Goal: Task Accomplishment & Management: Manage account settings

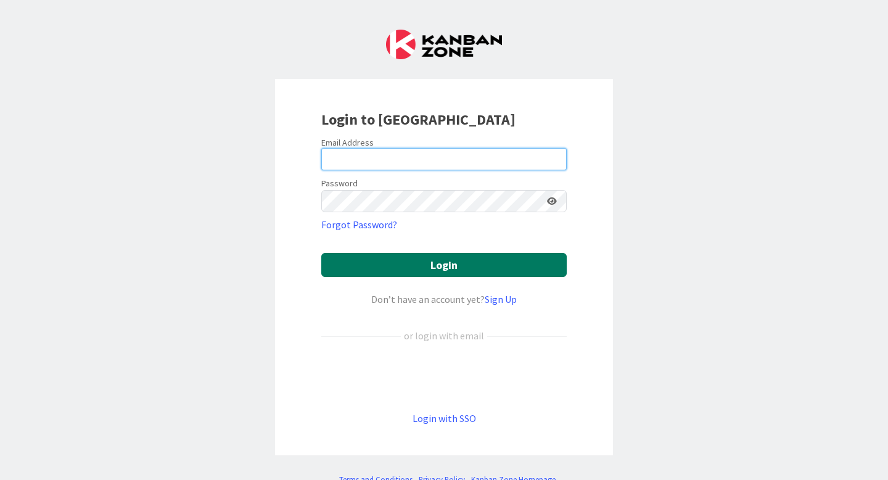
type input "[PERSON_NAME][EMAIL_ADDRESS][PERSON_NAME][DOMAIN_NAME]"
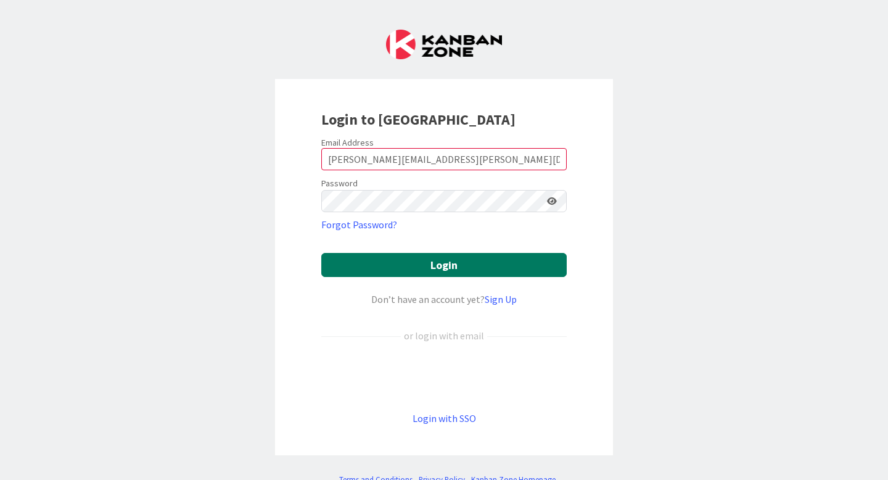
click at [453, 268] on button "Login" at bounding box center [444, 265] width 246 height 24
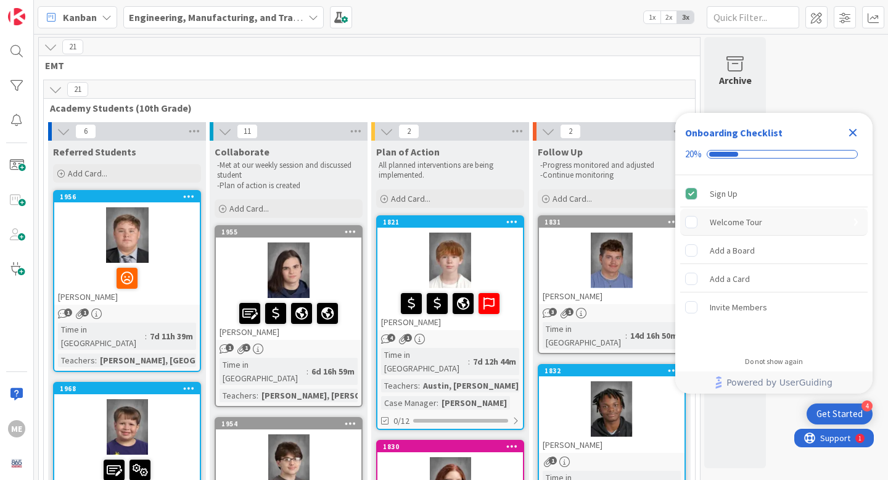
click at [737, 225] on div "Welcome Tour" at bounding box center [736, 222] width 52 height 15
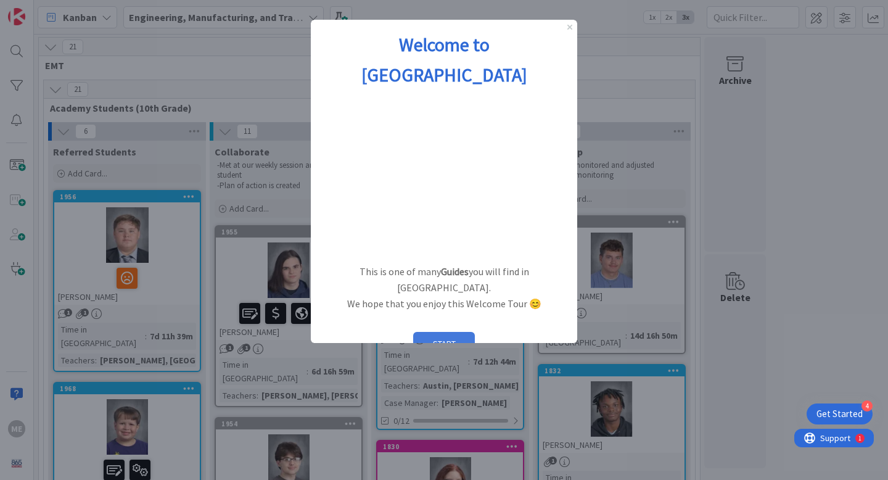
click at [446, 332] on button "START" at bounding box center [444, 343] width 62 height 23
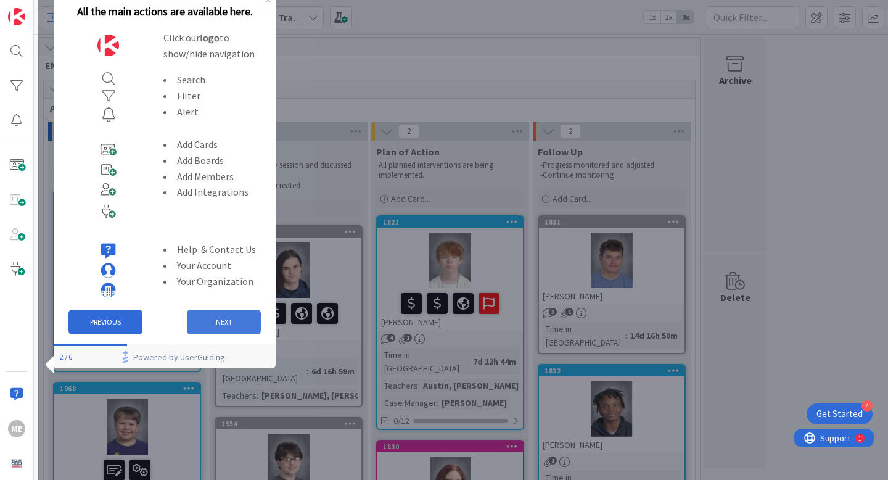
click at [233, 326] on button "NEXT" at bounding box center [224, 322] width 74 height 25
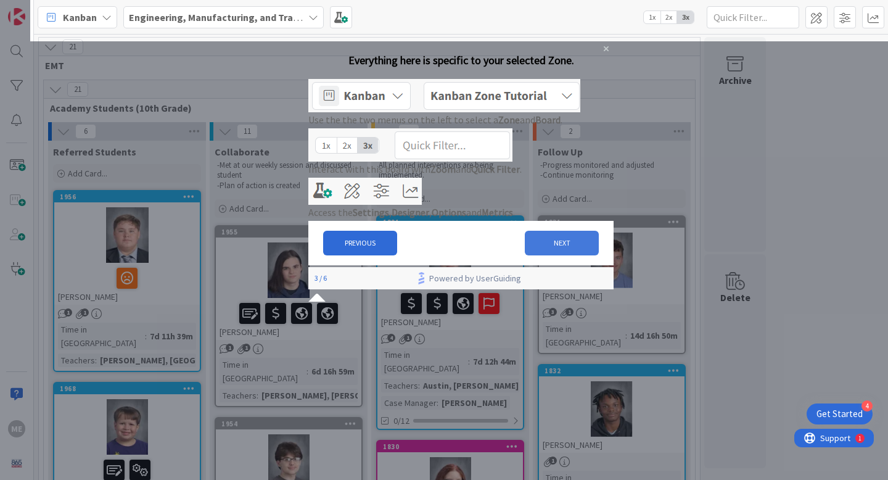
click at [561, 255] on button "NEXT" at bounding box center [562, 243] width 74 height 25
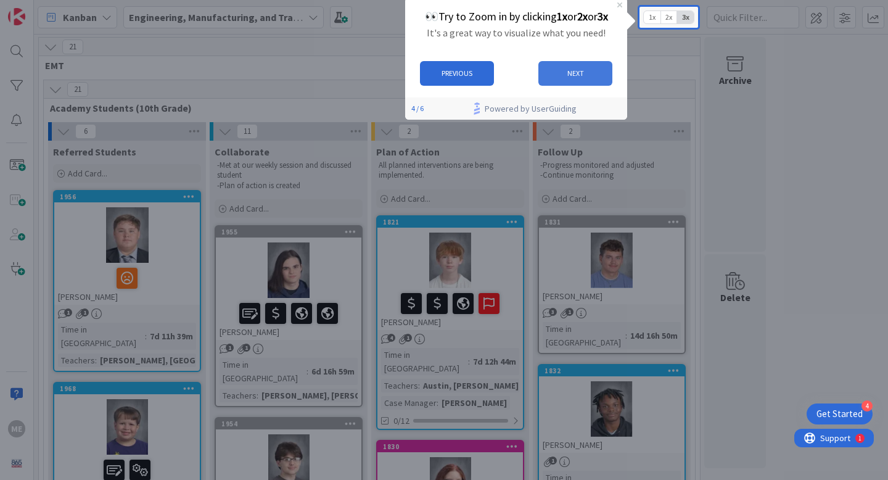
click at [571, 83] on button "NEXT" at bounding box center [576, 73] width 74 height 25
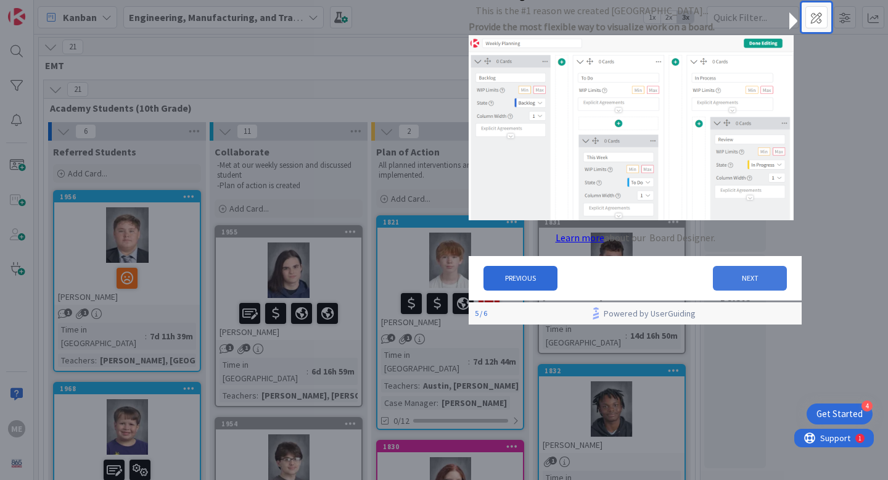
click at [735, 291] on button "NEXT" at bounding box center [750, 278] width 74 height 25
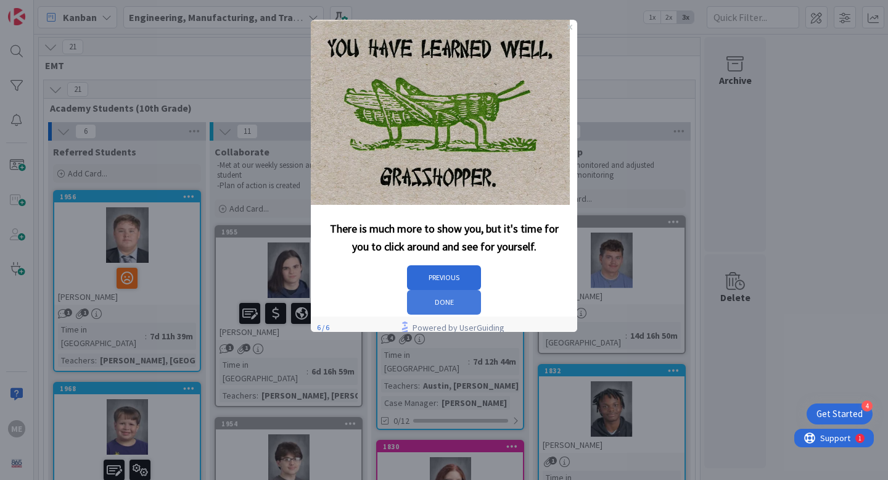
click at [481, 290] on button "DONE" at bounding box center [444, 302] width 74 height 25
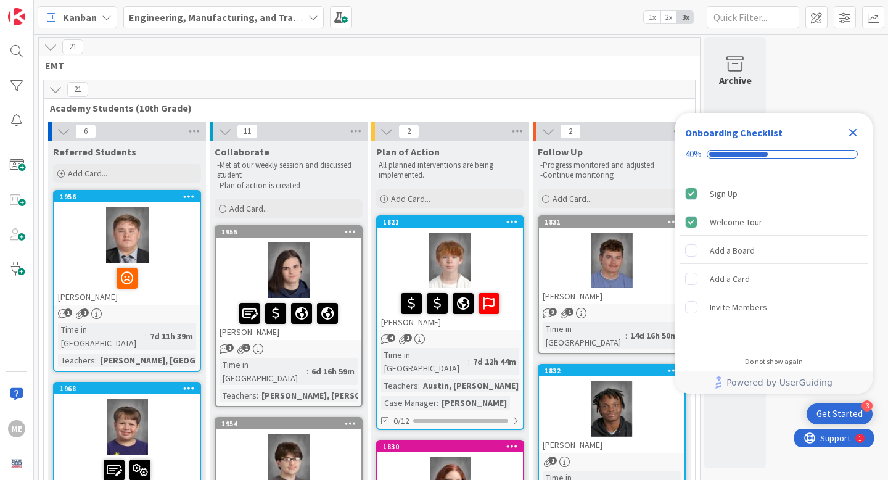
click at [126, 241] on div at bounding box center [127, 235] width 146 height 56
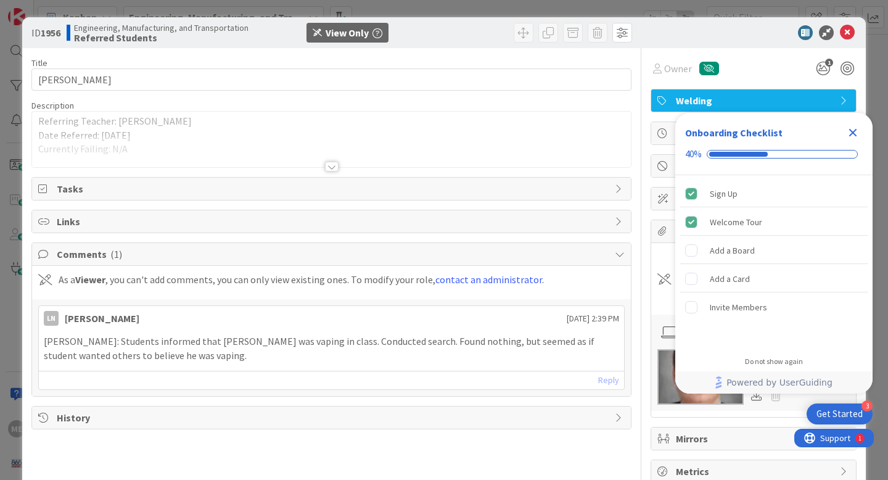
click at [852, 135] on icon "Close Checklist" at bounding box center [853, 132] width 15 height 15
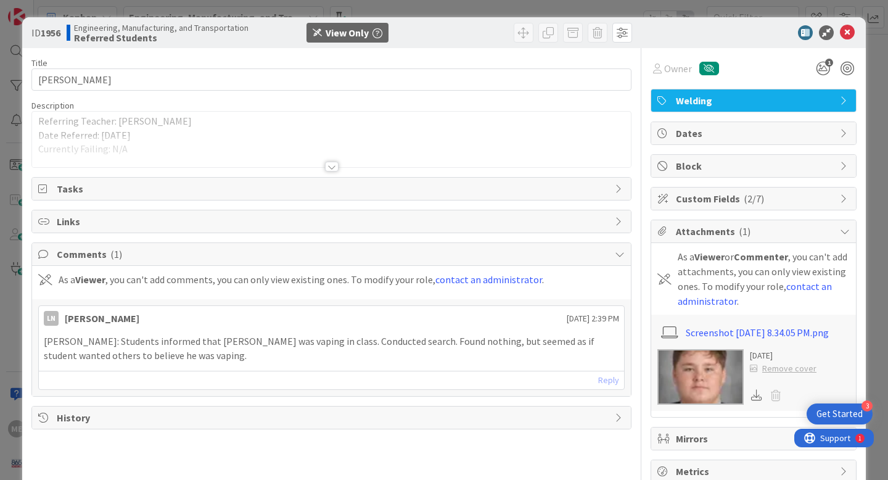
click at [723, 389] on img at bounding box center [701, 377] width 86 height 56
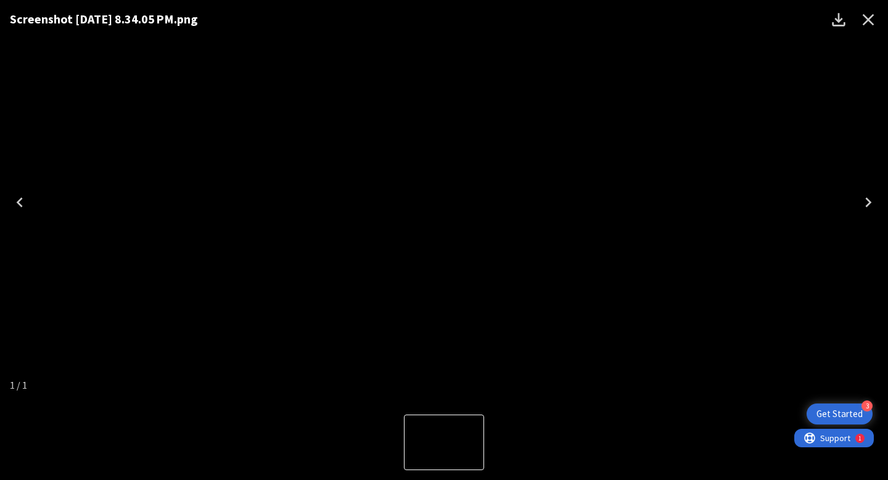
click at [867, 15] on icon "Close" at bounding box center [869, 20] width 20 height 20
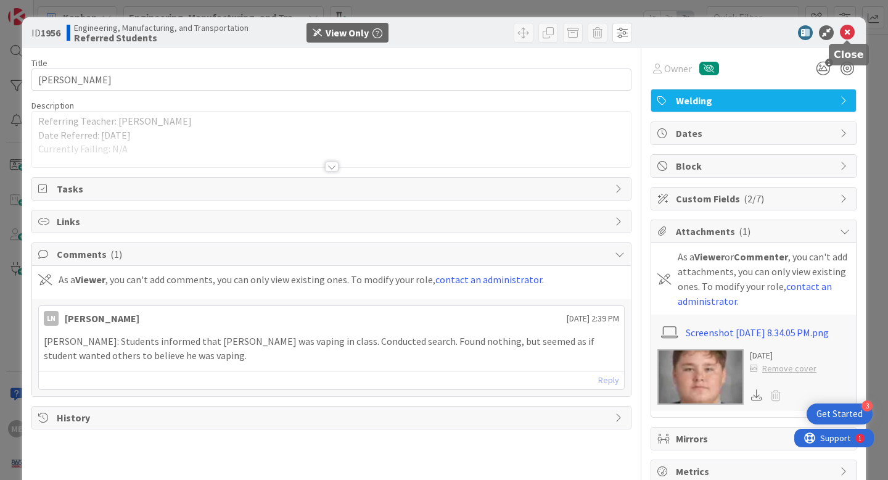
click at [848, 35] on icon at bounding box center [847, 32] width 15 height 15
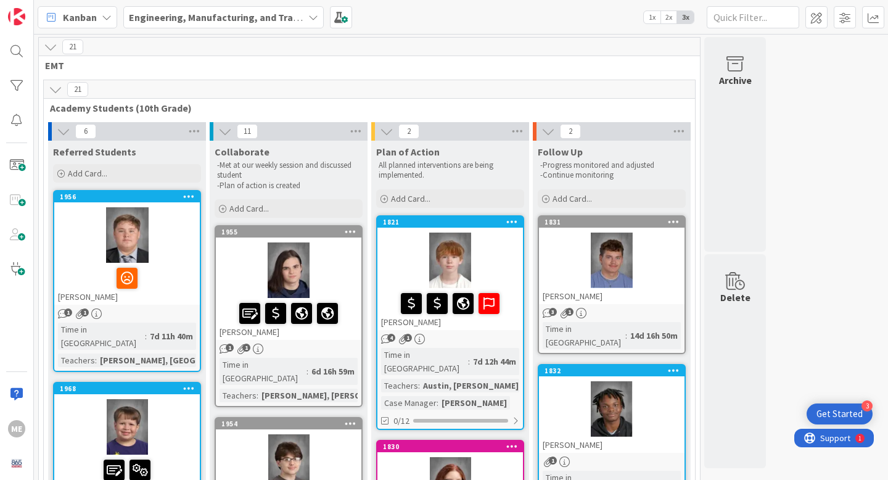
click at [831, 416] on div "Get Started" at bounding box center [840, 414] width 46 height 12
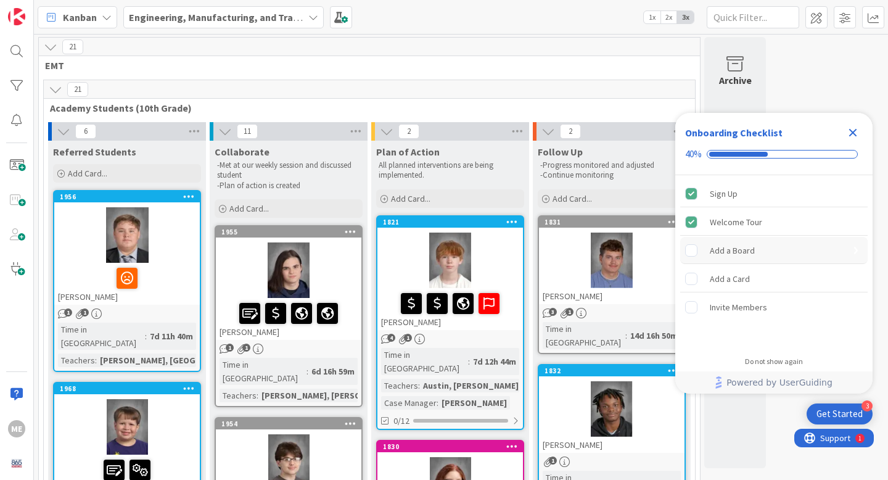
click at [736, 256] on div "Add a Board" at bounding box center [732, 250] width 45 height 15
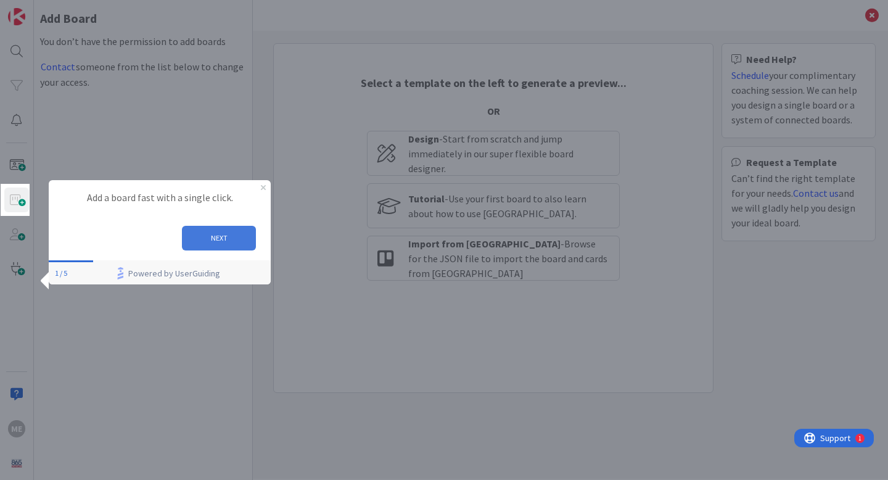
click at [223, 241] on button "NEXT" at bounding box center [219, 238] width 74 height 25
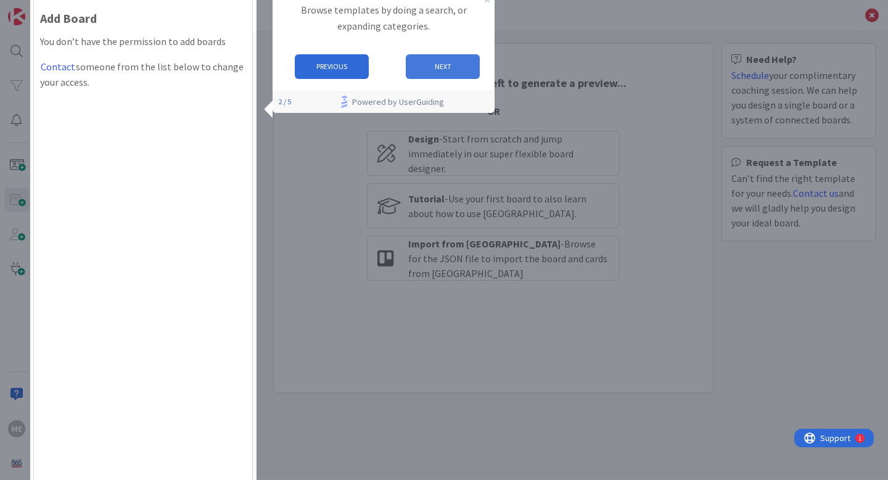
click at [455, 64] on button "NEXT" at bounding box center [443, 66] width 74 height 25
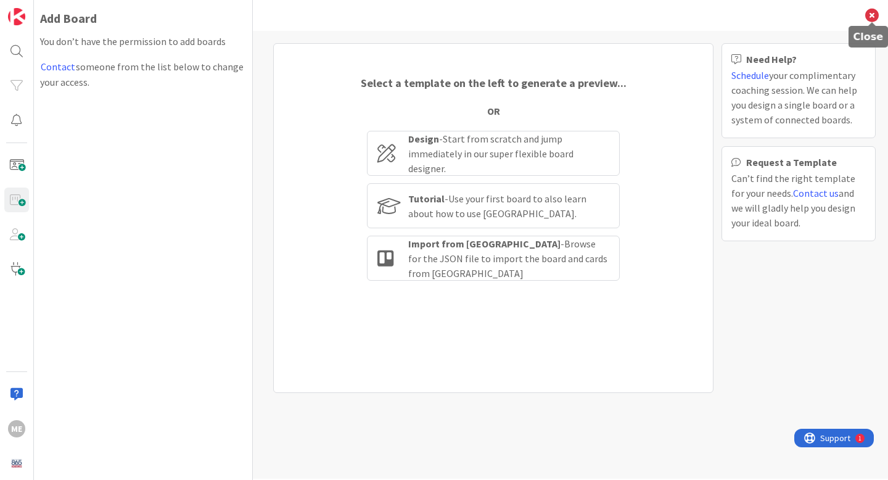
click at [870, 17] on icon at bounding box center [872, 16] width 14 height 14
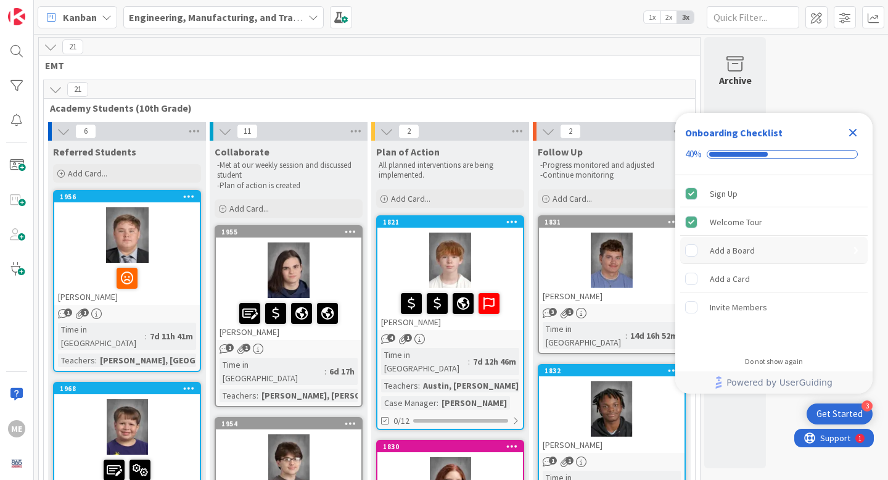
click at [738, 255] on div "Add a Board" at bounding box center [732, 250] width 45 height 15
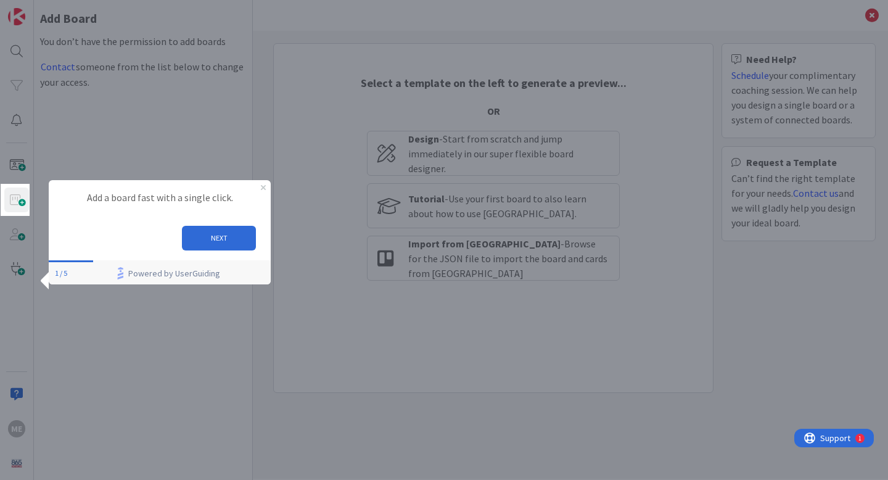
click at [17, 201] on div "ME" at bounding box center [17, 240] width 34 height 480
click at [209, 234] on button "NEXT" at bounding box center [219, 238] width 74 height 25
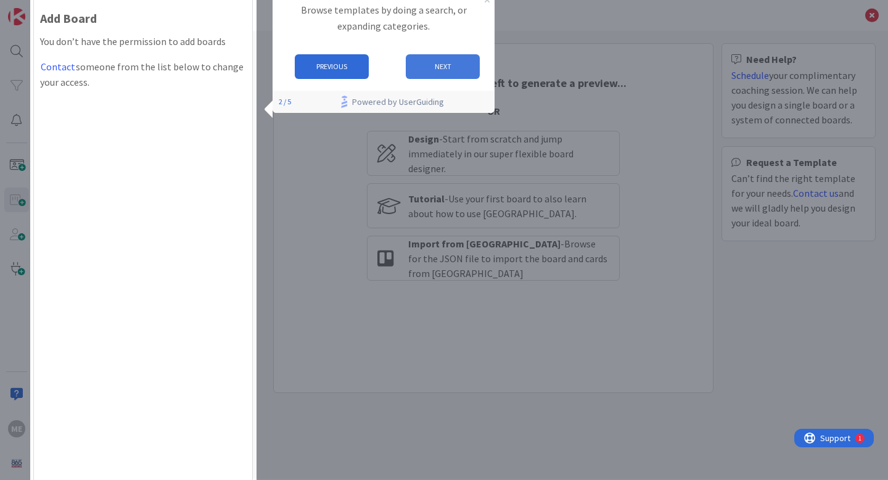
click at [453, 69] on button "NEXT" at bounding box center [443, 66] width 74 height 25
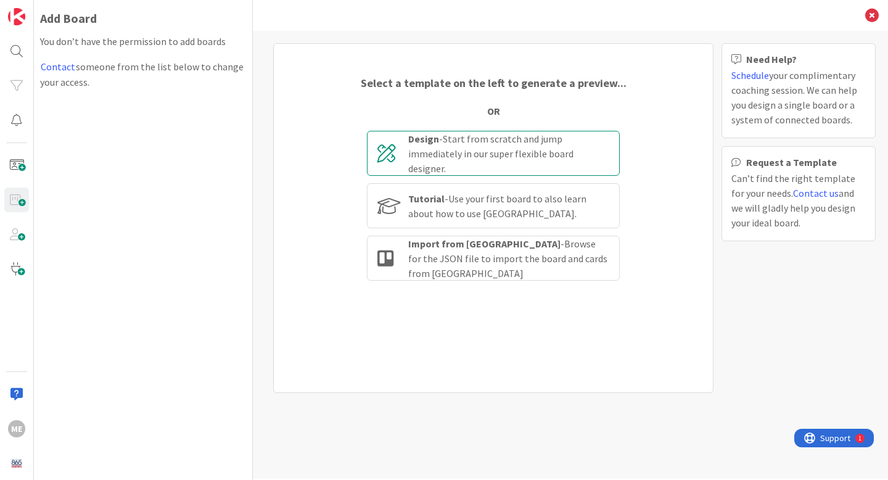
click at [474, 156] on div "Design - Start from scratch and jump immediately in our super flexible board de…" at bounding box center [508, 153] width 201 height 44
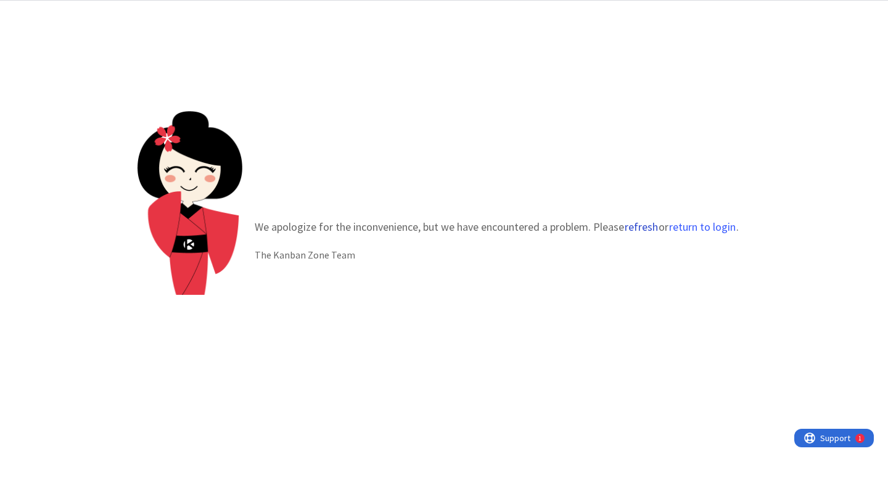
click at [639, 228] on button "refresh" at bounding box center [641, 227] width 35 height 12
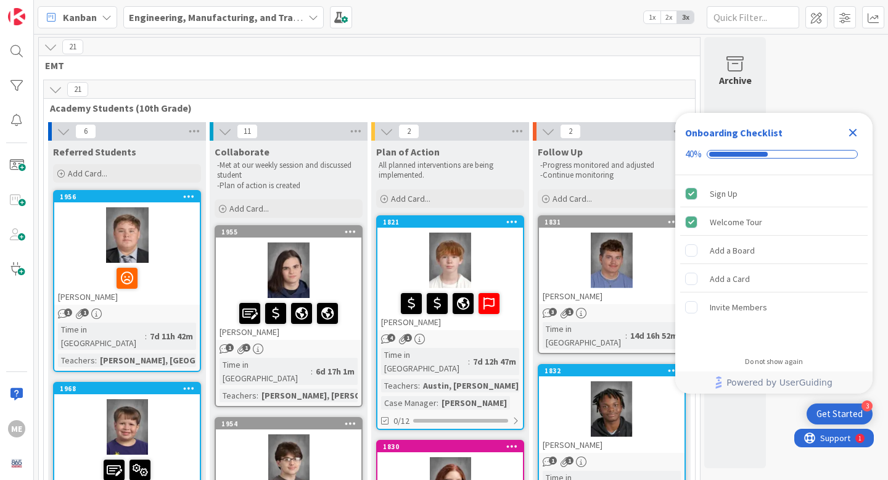
scroll to position [2, 0]
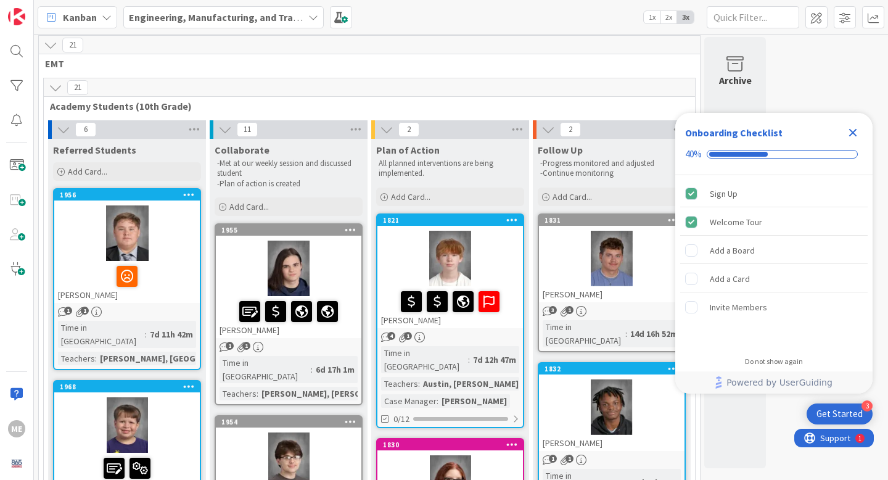
click at [848, 412] on div "Get Started" at bounding box center [840, 414] width 46 height 12
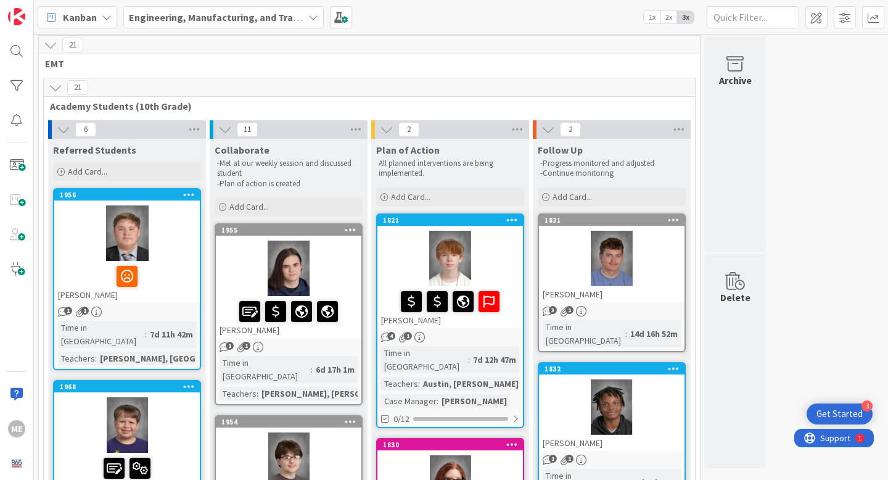
scroll to position [0, 0]
click at [837, 413] on div "Get Started" at bounding box center [840, 414] width 46 height 12
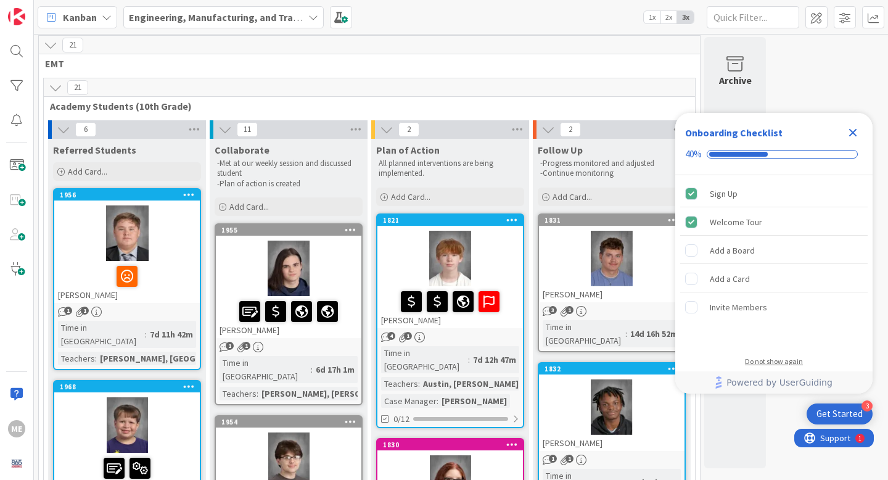
click at [768, 363] on div "Do not show again" at bounding box center [774, 362] width 58 height 10
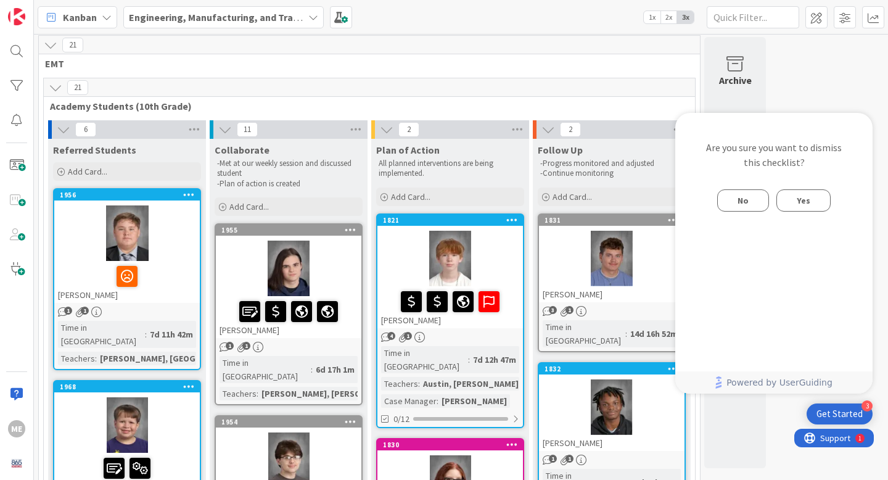
click at [799, 199] on span "Yes" at bounding box center [804, 200] width 14 height 15
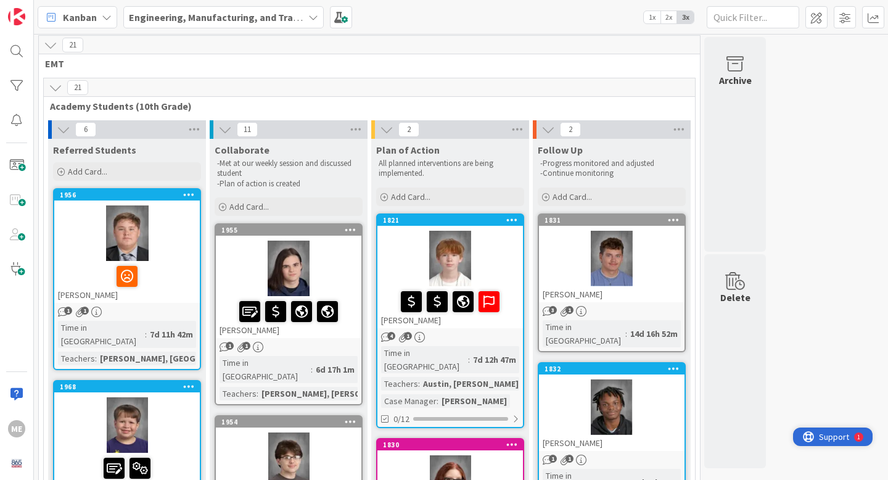
click at [829, 439] on span "Support" at bounding box center [834, 436] width 30 height 15
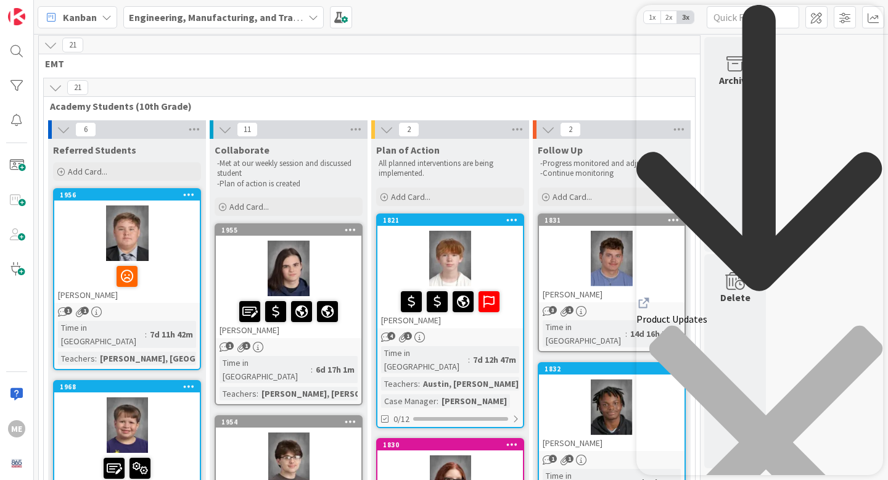
click at [862, 325] on div "close resource center" at bounding box center [760, 449] width 247 height 249
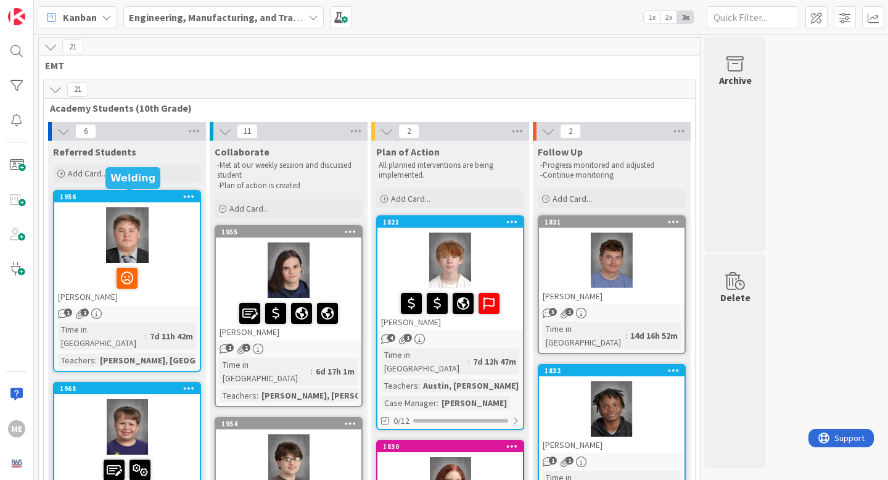
click at [69, 200] on div "1956" at bounding box center [130, 196] width 140 height 9
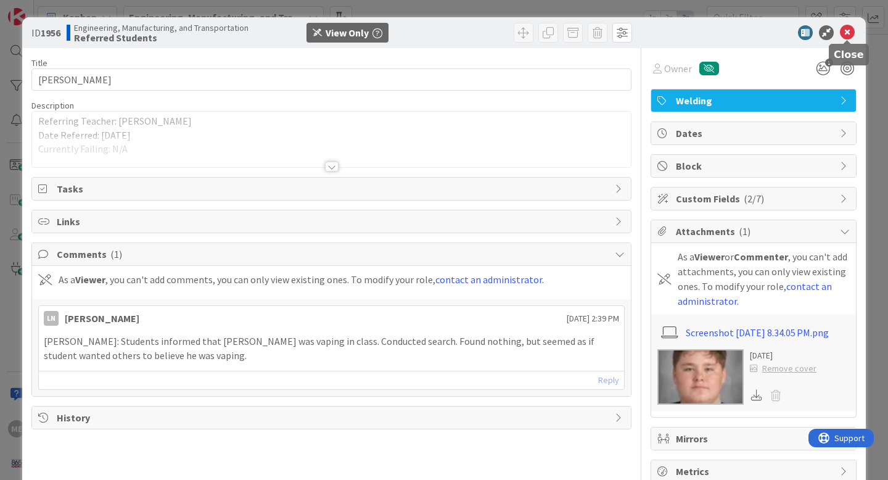
click at [849, 34] on icon at bounding box center [847, 32] width 15 height 15
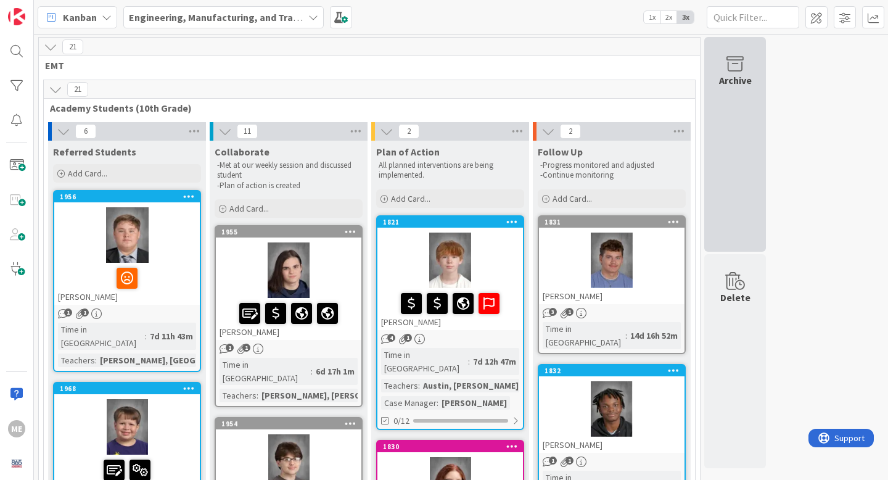
click at [741, 80] on div "Archive" at bounding box center [735, 80] width 33 height 15
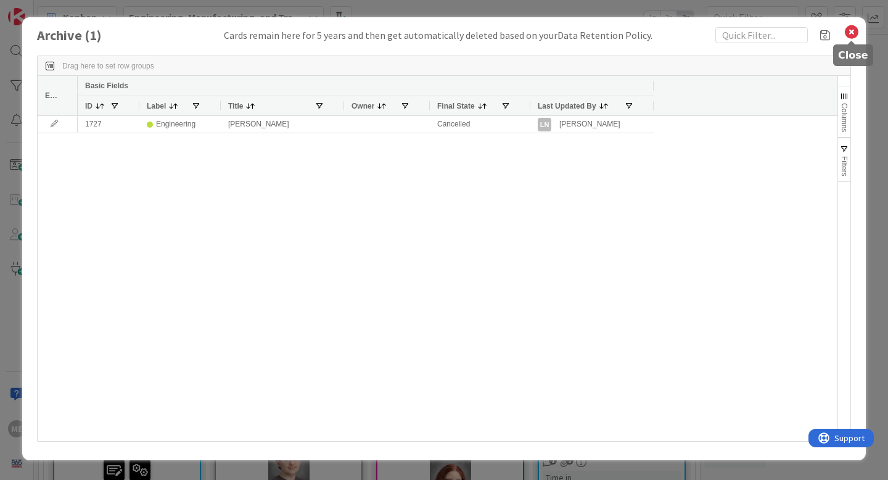
click at [851, 34] on icon at bounding box center [852, 31] width 16 height 17
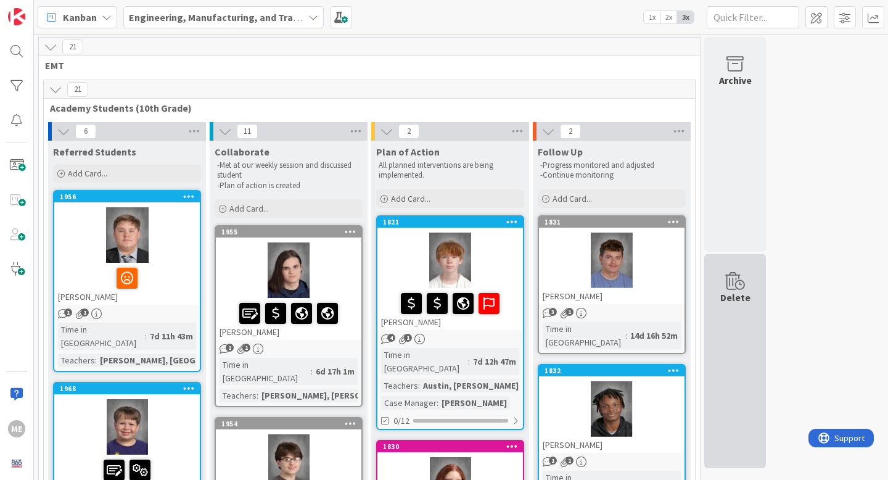
click at [744, 315] on div "Delete" at bounding box center [735, 361] width 62 height 215
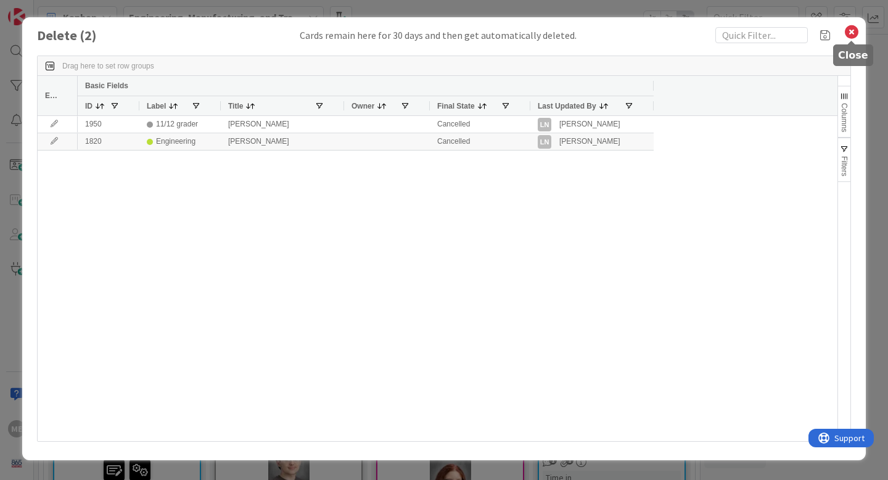
click at [852, 27] on icon at bounding box center [852, 31] width 16 height 17
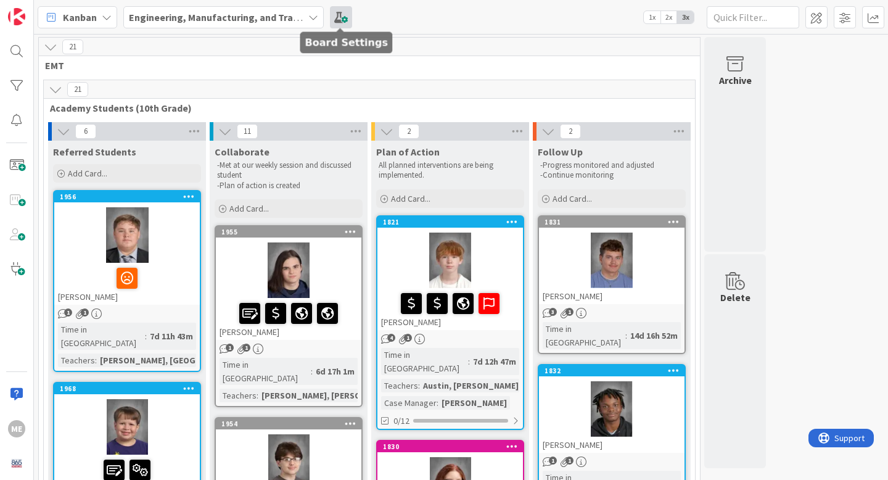
click at [337, 20] on span at bounding box center [341, 17] width 22 height 22
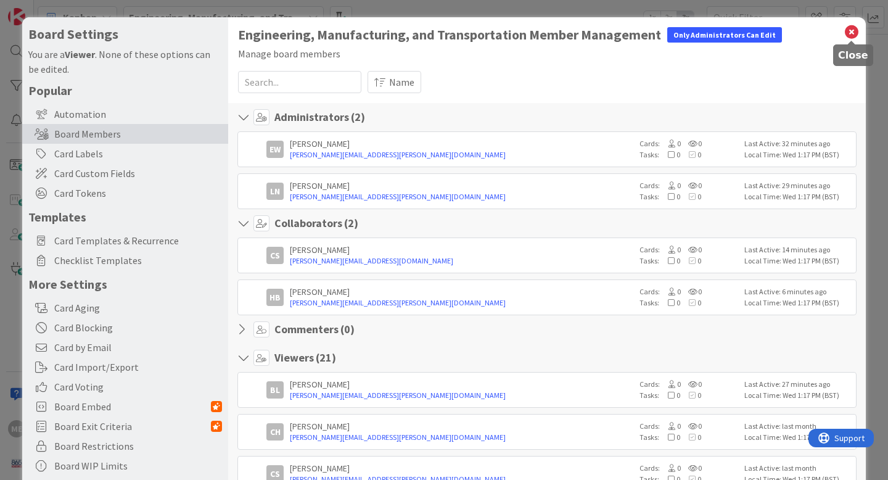
click at [856, 33] on icon at bounding box center [852, 31] width 16 height 17
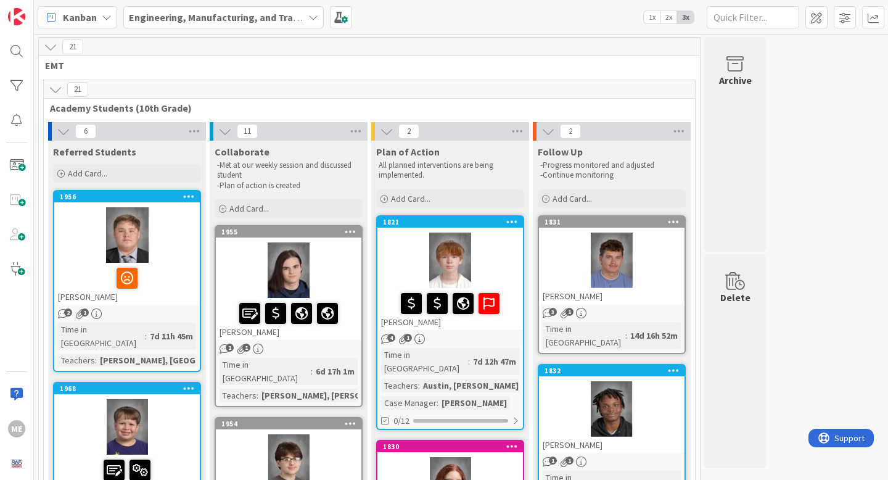
click at [654, 17] on span "1x" at bounding box center [652, 17] width 17 height 12
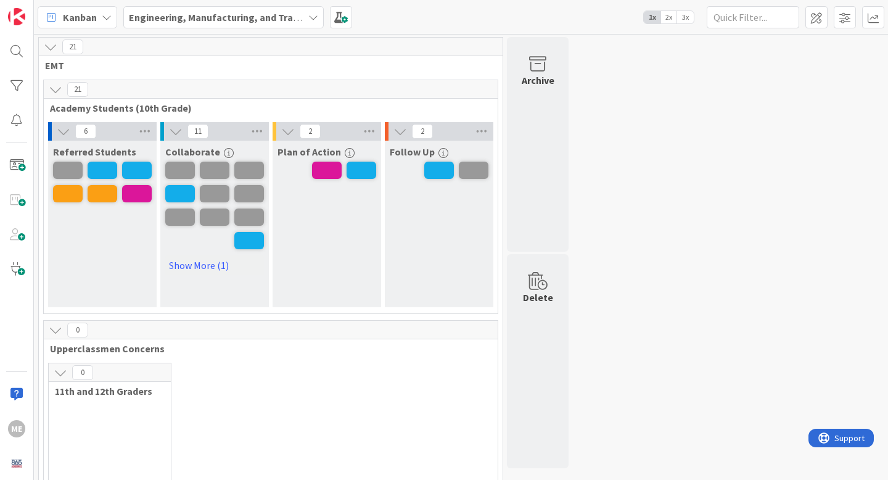
click at [668, 17] on span "2x" at bounding box center [669, 17] width 17 height 12
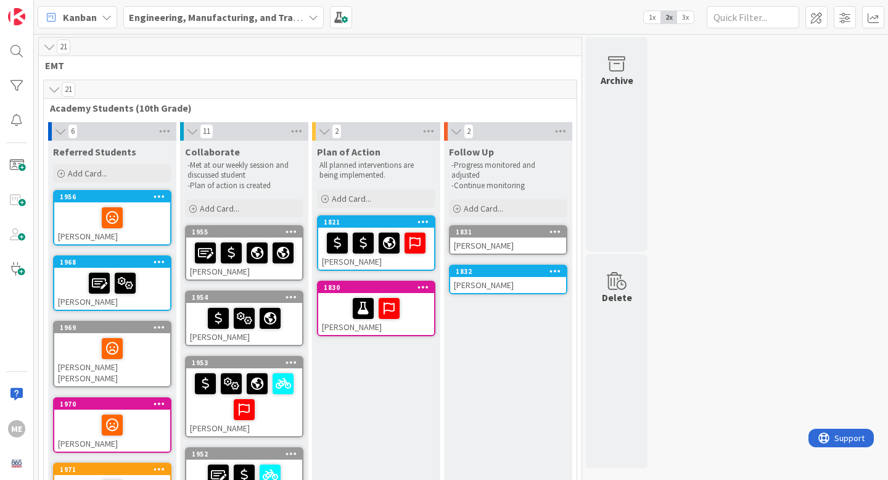
click at [685, 19] on span "3x" at bounding box center [685, 17] width 17 height 12
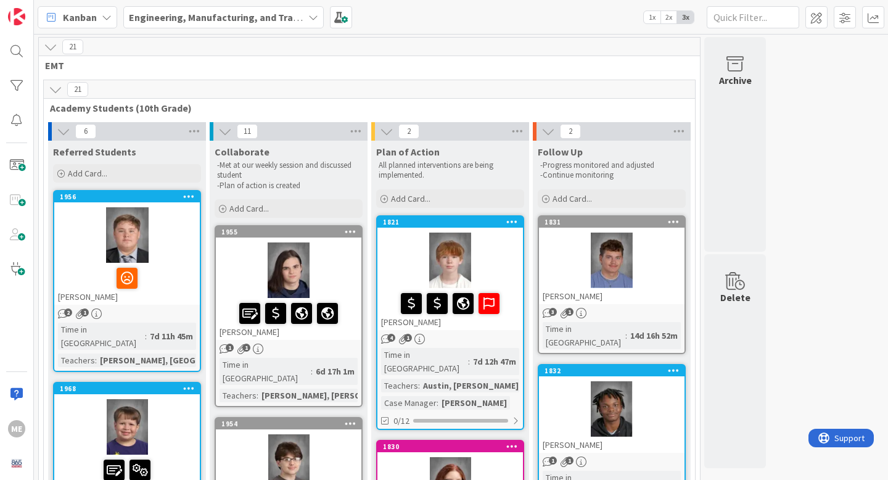
click at [670, 17] on span "2x" at bounding box center [669, 17] width 17 height 12
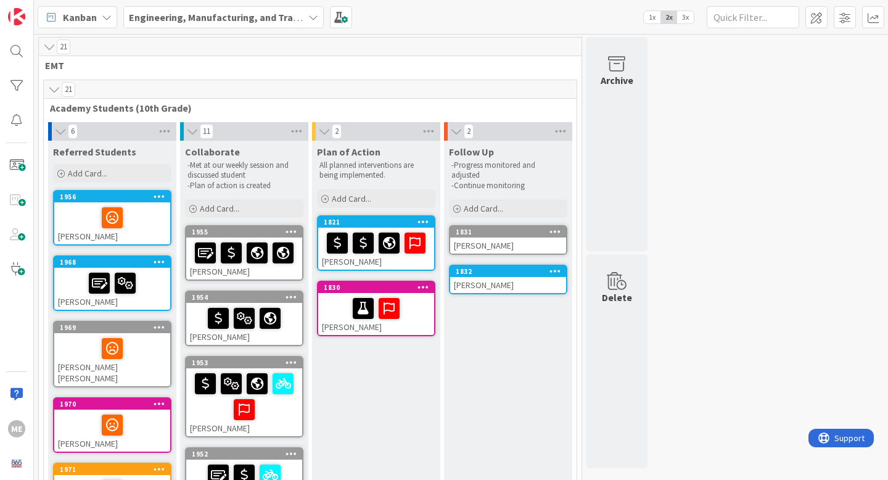
click at [685, 17] on span "3x" at bounding box center [685, 17] width 17 height 12
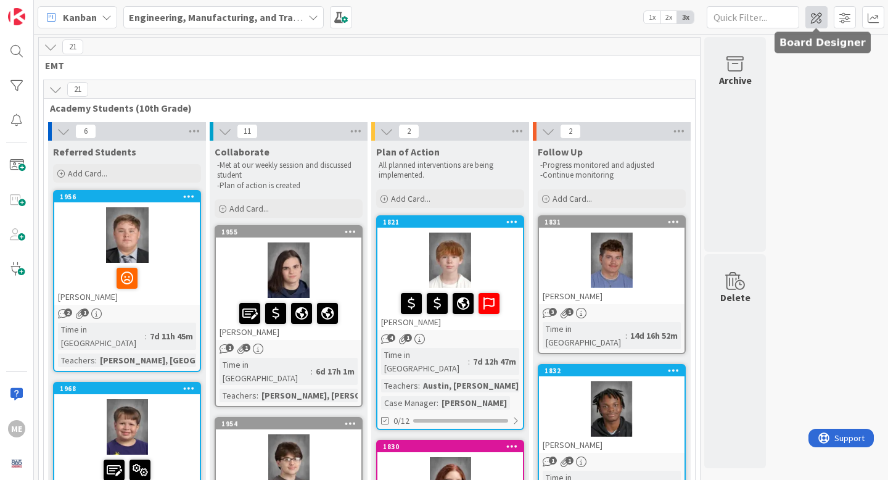
click at [814, 20] on span at bounding box center [817, 17] width 22 height 22
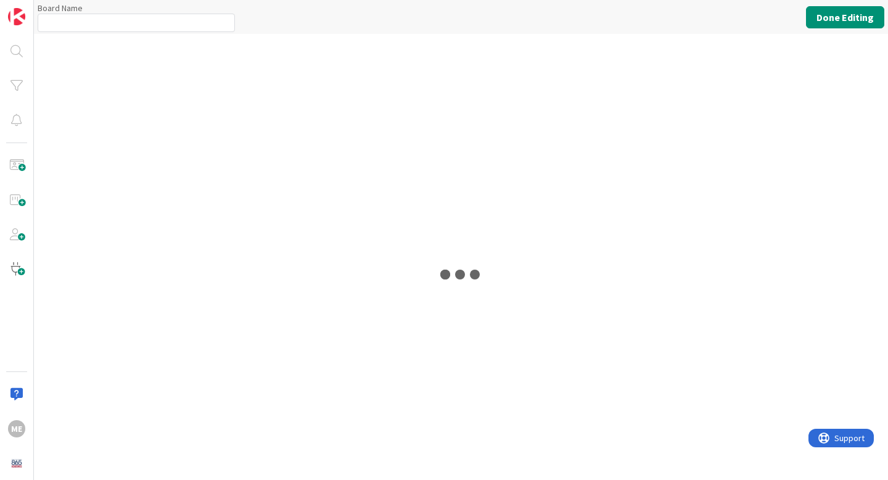
type input "Engineering, Manufacturing, and Transportation"
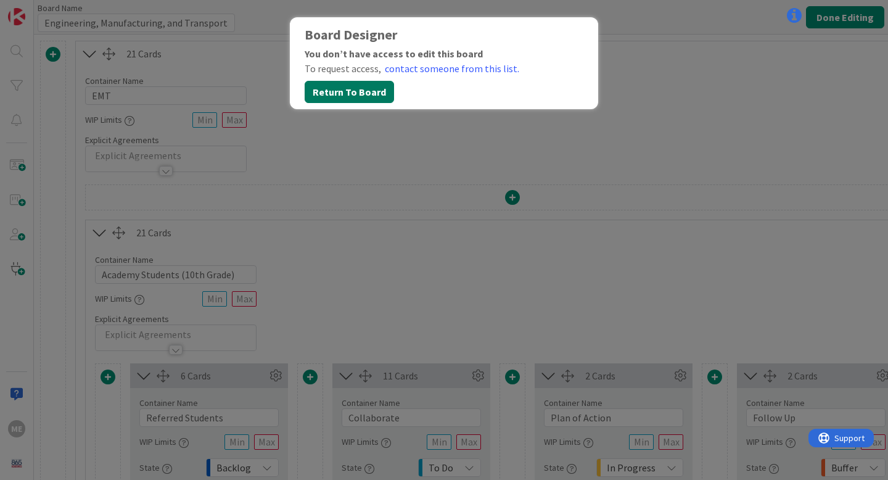
click at [351, 89] on button "Return To Board" at bounding box center [349, 92] width 89 height 22
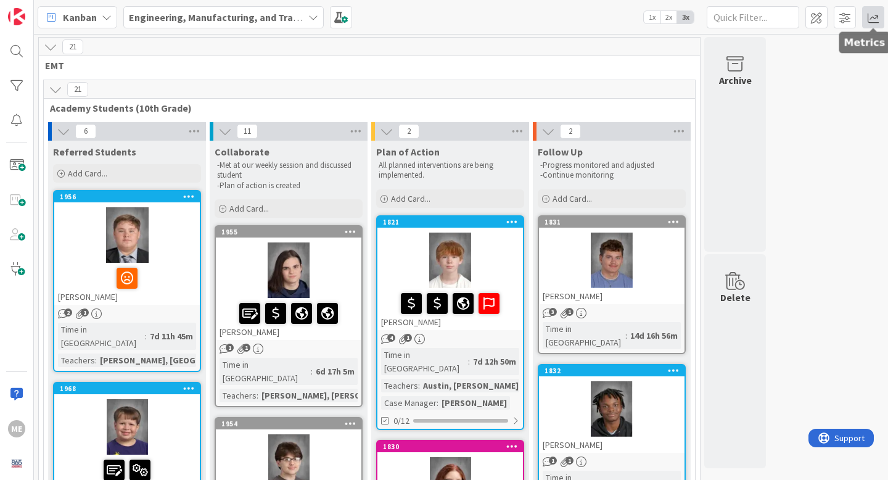
click at [877, 22] on span at bounding box center [873, 17] width 22 height 22
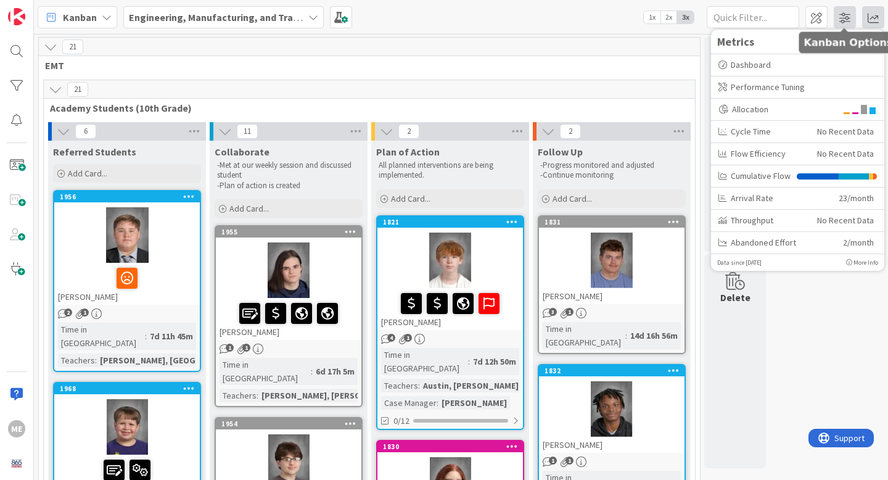
click at [844, 19] on span at bounding box center [845, 17] width 22 height 22
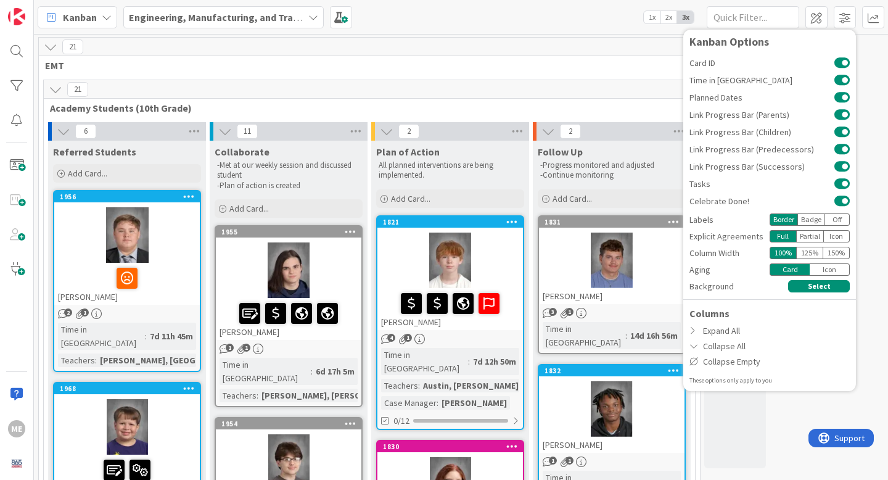
click at [812, 220] on div "Badge" at bounding box center [812, 219] width 28 height 12
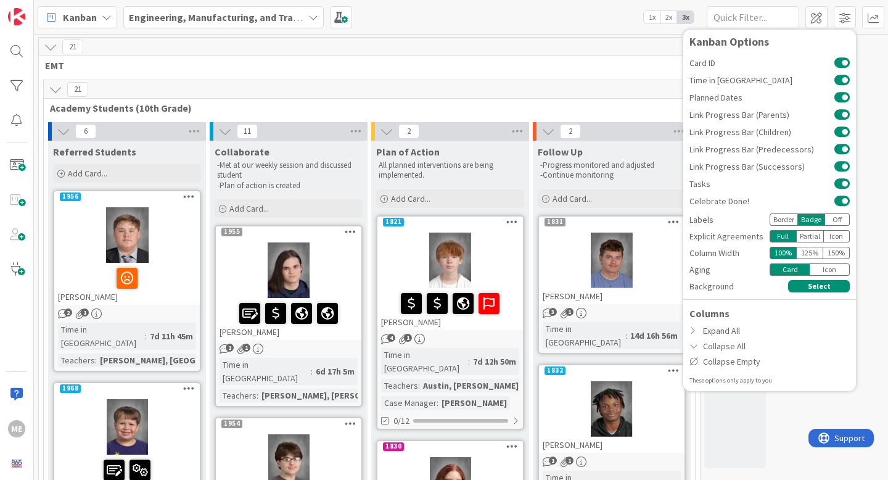
click at [790, 221] on div "Border" at bounding box center [784, 219] width 28 height 12
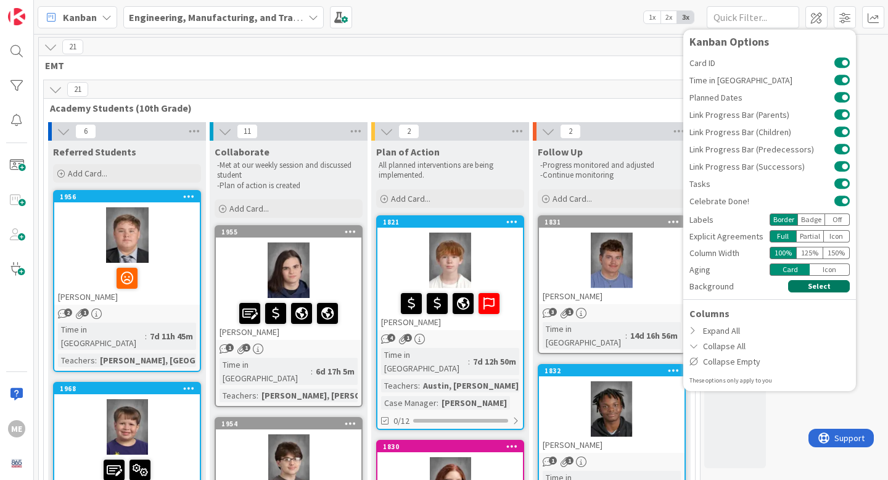
click at [811, 289] on button "Select" at bounding box center [819, 286] width 62 height 12
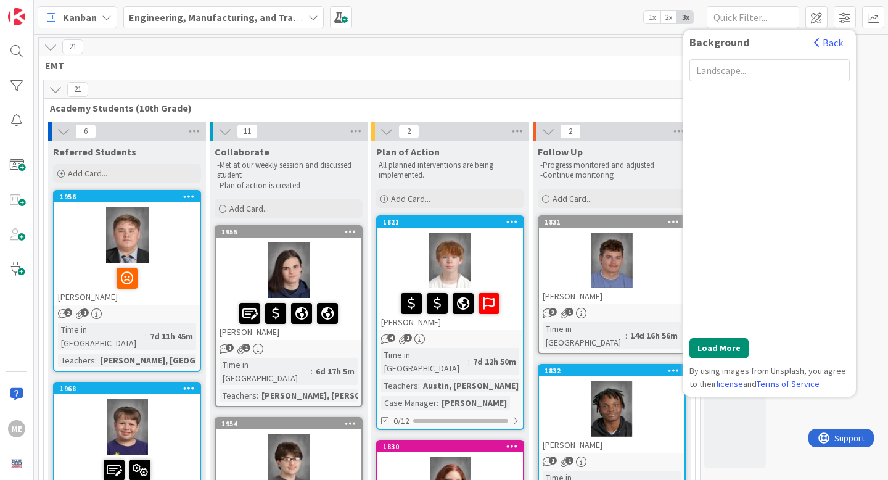
scroll to position [534, 0]
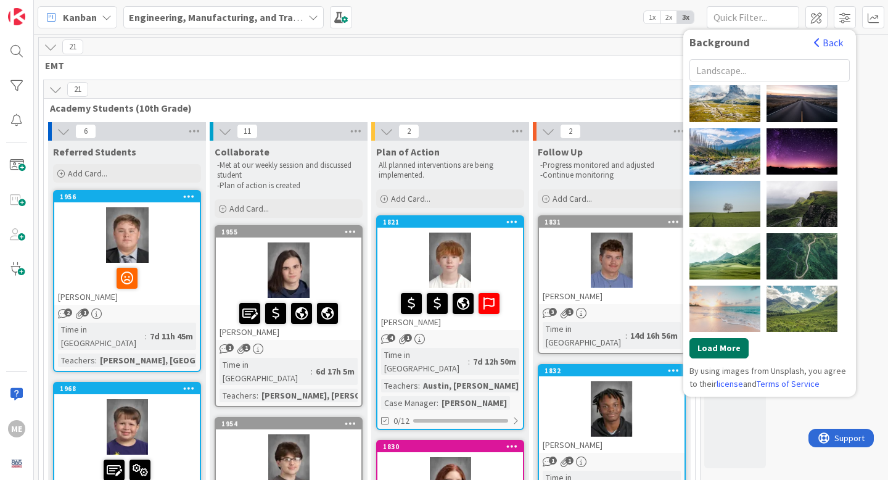
click at [725, 350] on button "Load More" at bounding box center [719, 348] width 59 height 20
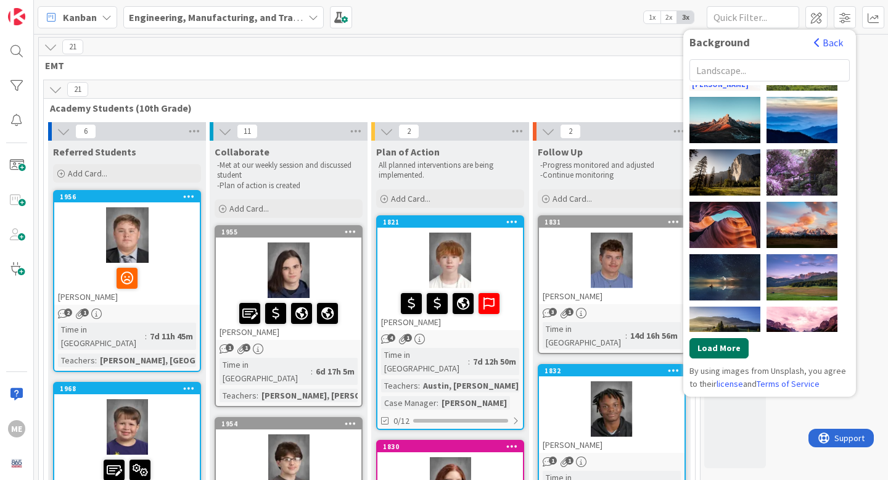
scroll to position [777, 0]
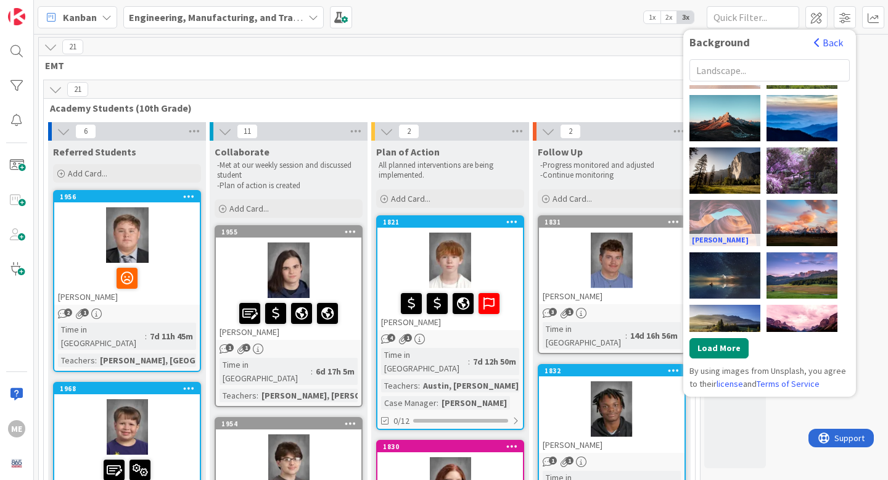
click at [730, 227] on div "Ashim D’Silva" at bounding box center [725, 223] width 71 height 46
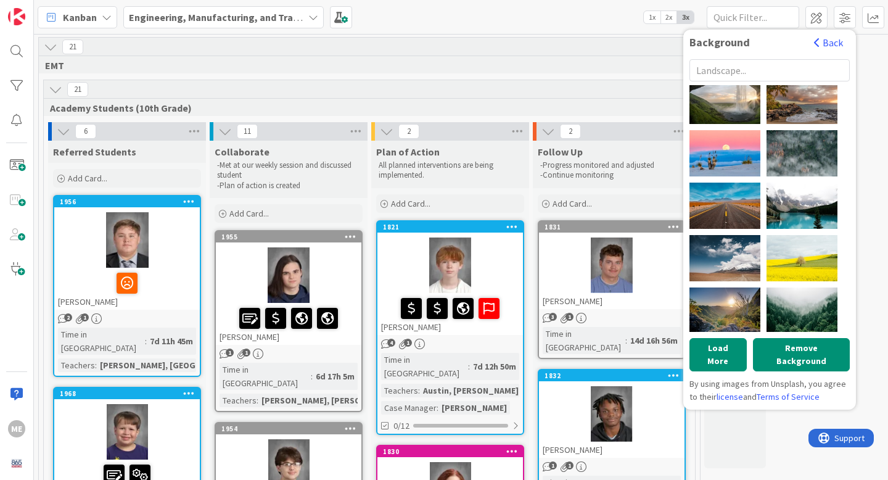
scroll to position [1320, 0]
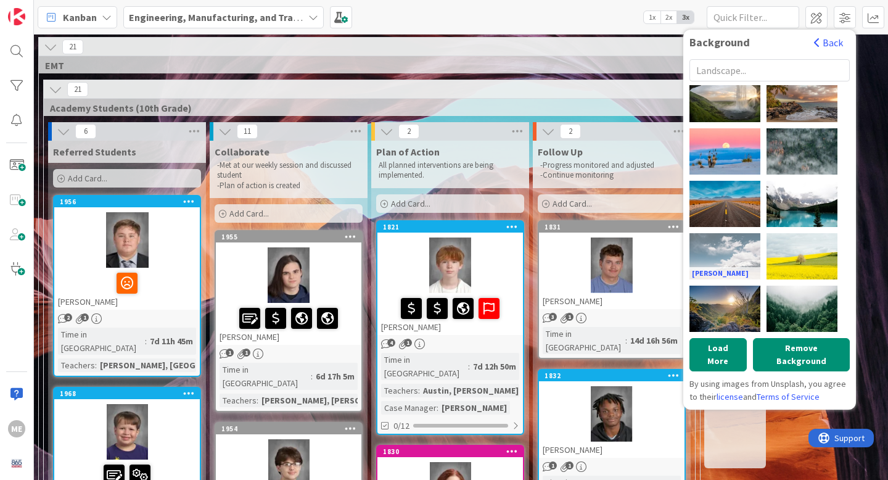
click at [741, 253] on div "Marcelo Quinan" at bounding box center [725, 256] width 71 height 46
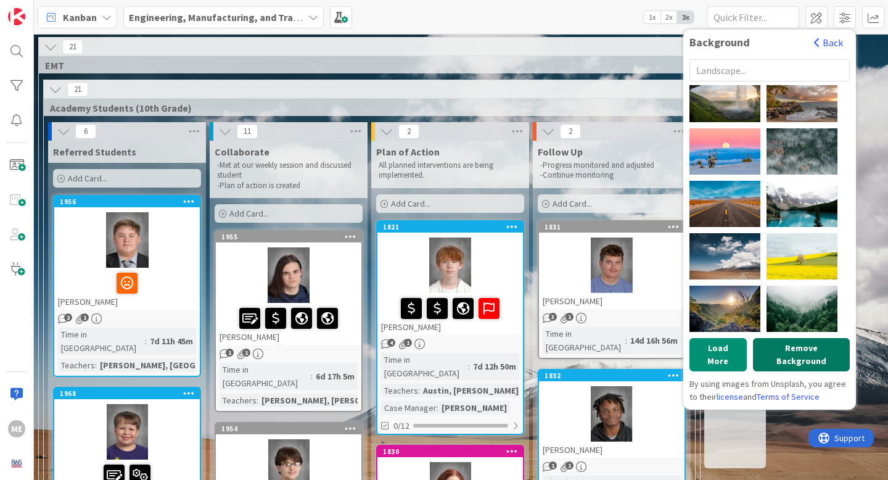
click at [796, 349] on button "Remove Background" at bounding box center [801, 354] width 97 height 33
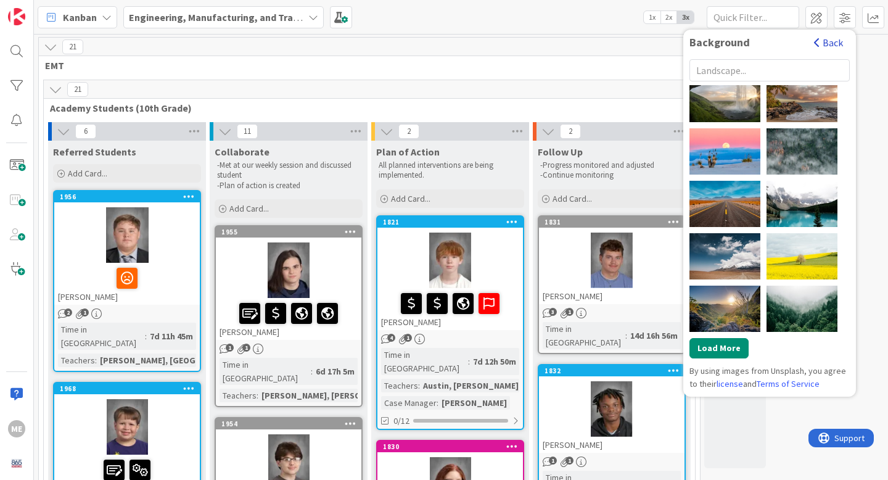
click at [830, 43] on button "Back" at bounding box center [829, 43] width 30 height 14
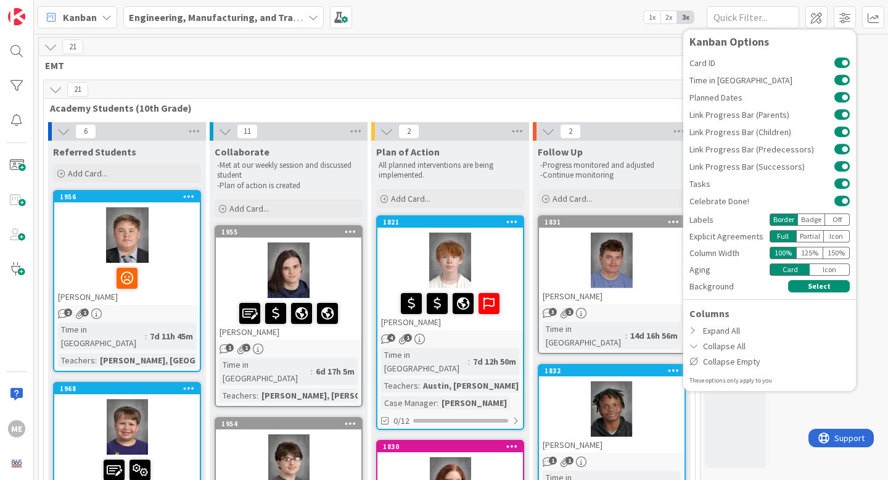
click at [829, 269] on div "Icon" at bounding box center [830, 269] width 40 height 12
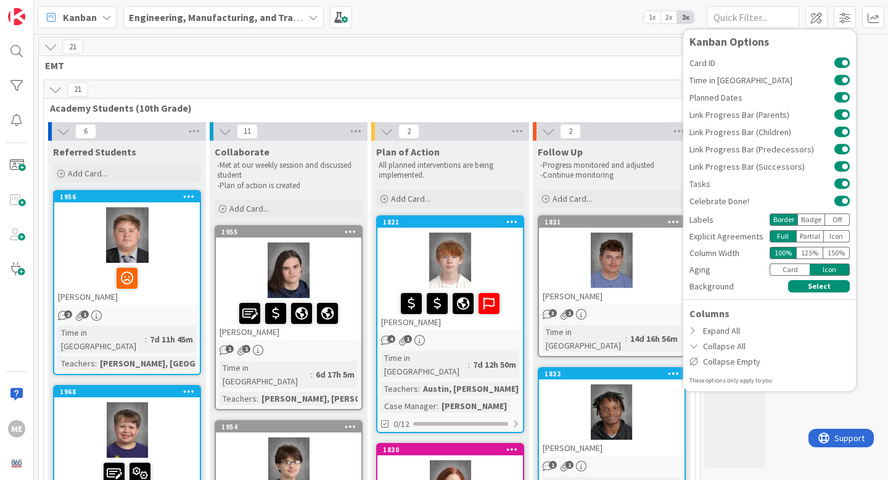
click at [789, 270] on div "Card" at bounding box center [790, 269] width 40 height 12
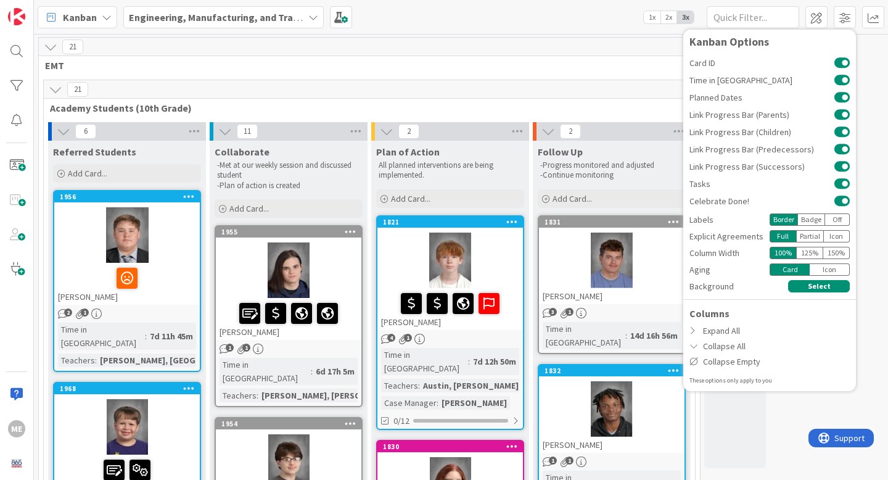
click at [823, 270] on div "Icon" at bounding box center [830, 269] width 40 height 12
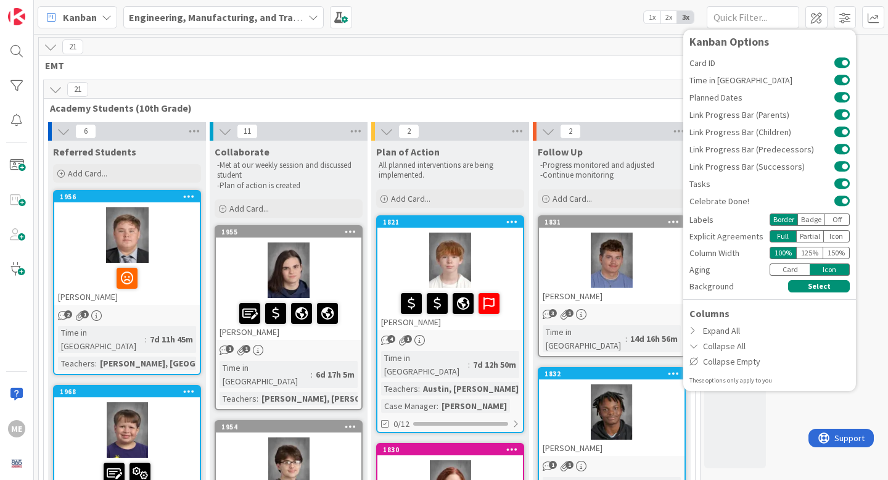
click at [790, 270] on div "Card" at bounding box center [790, 269] width 40 height 12
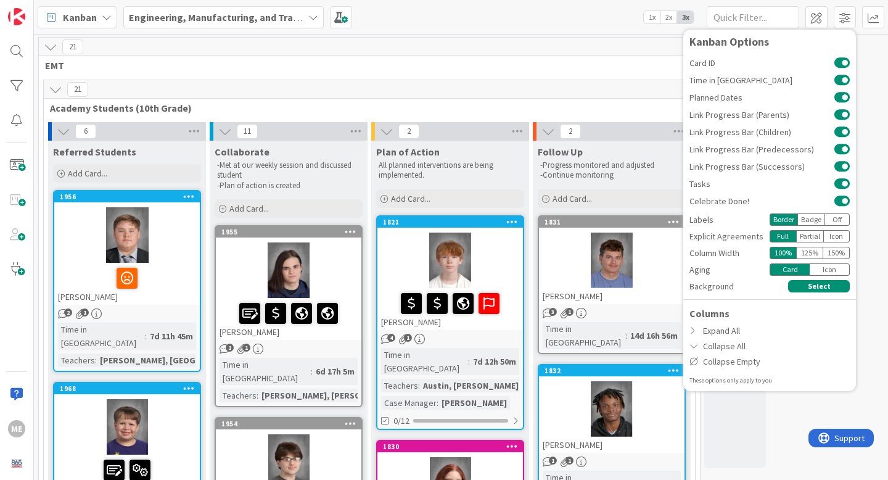
click at [824, 271] on div "Icon" at bounding box center [830, 269] width 40 height 12
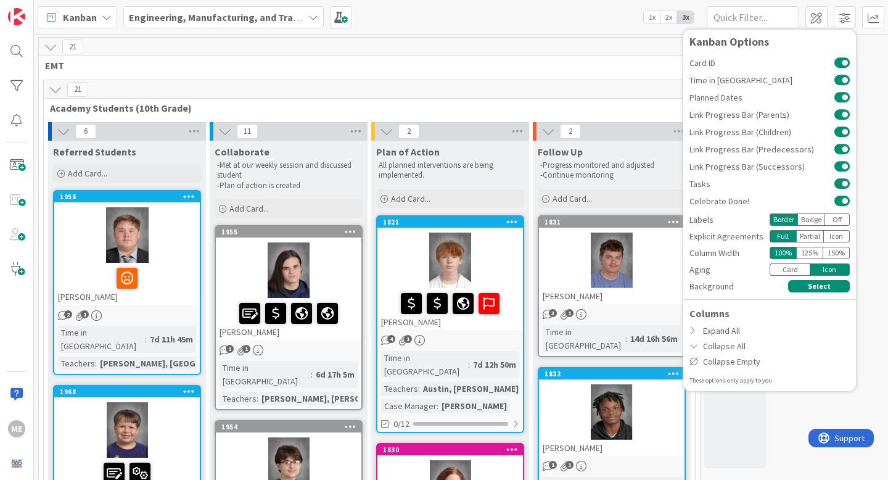
click at [802, 268] on div "Card" at bounding box center [790, 269] width 40 height 12
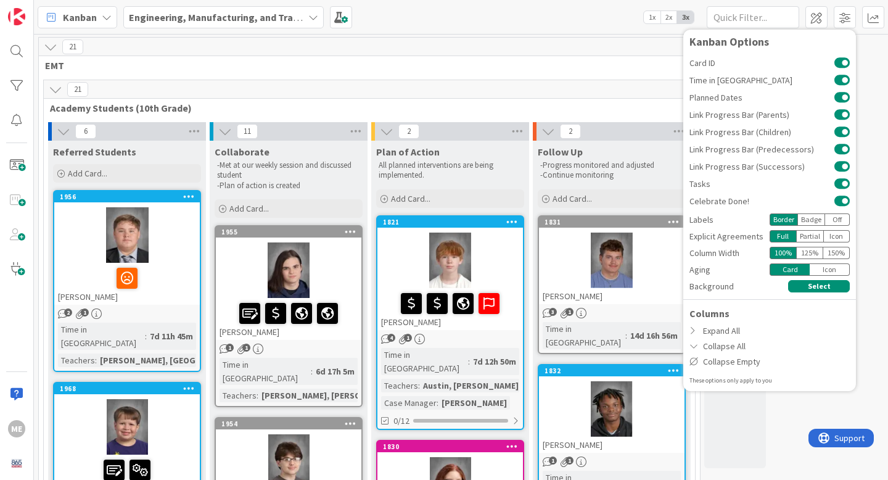
click at [806, 252] on div "125 %" at bounding box center [809, 253] width 27 height 12
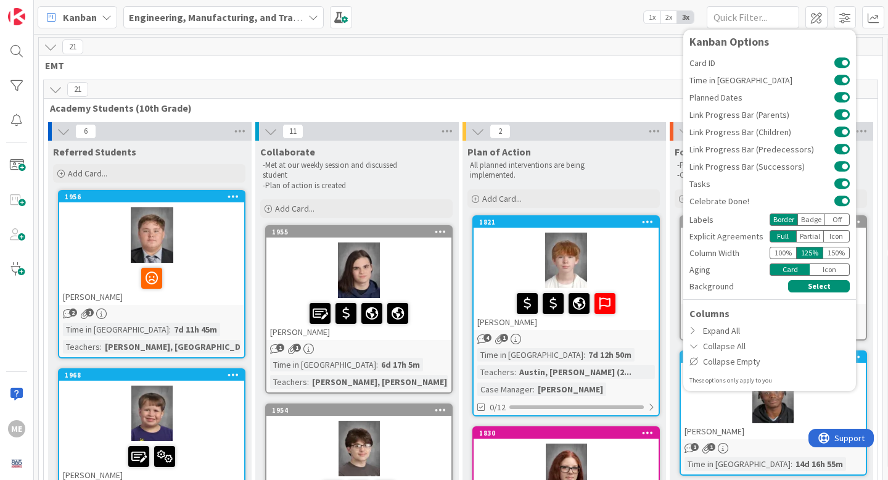
click at [787, 255] on div "100 %" at bounding box center [783, 253] width 27 height 12
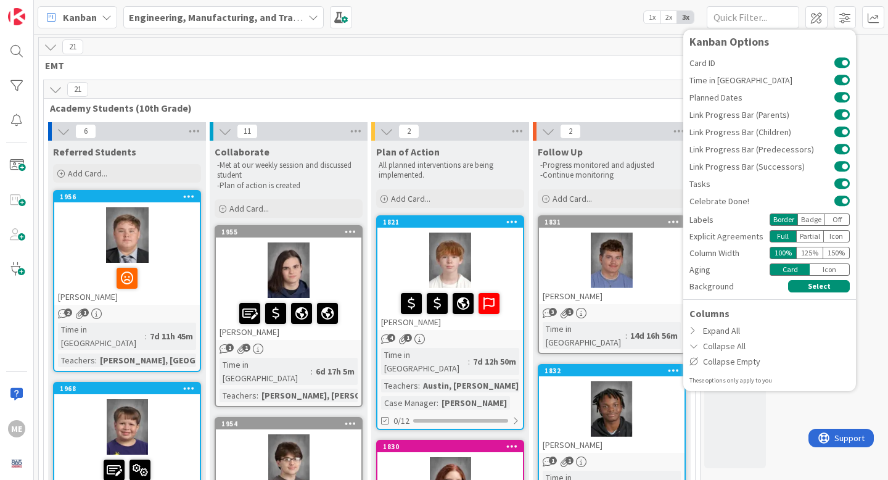
click at [807, 254] on div "125 %" at bounding box center [809, 253] width 27 height 12
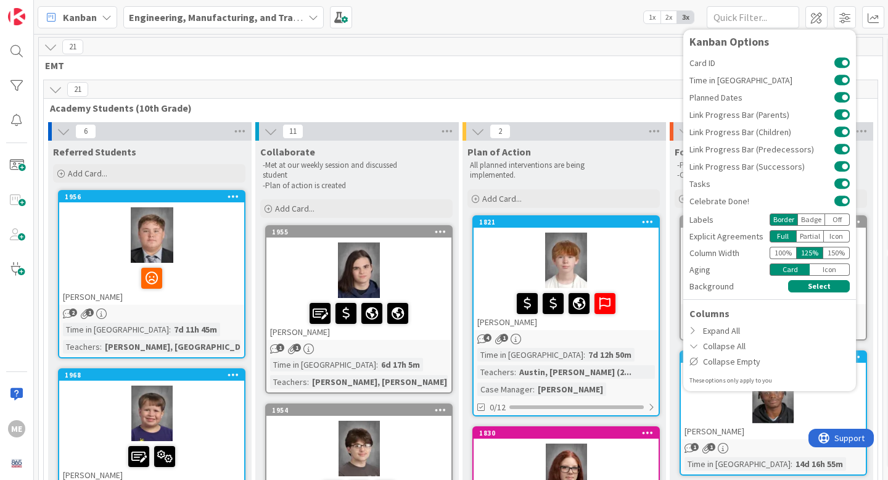
click at [592, 28] on div "Kanban Engineering, Manufacturing, and Transportation 1x 2x 3x Kanban Options C…" at bounding box center [461, 17] width 854 height 34
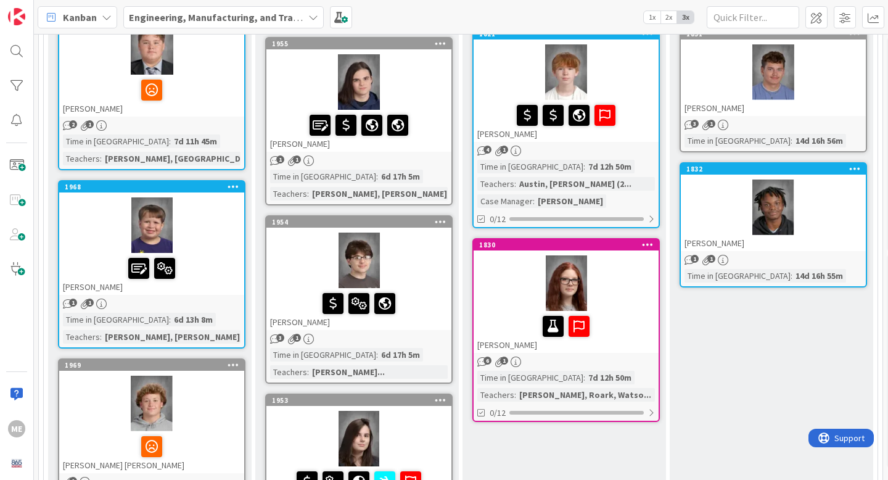
scroll to position [0, 0]
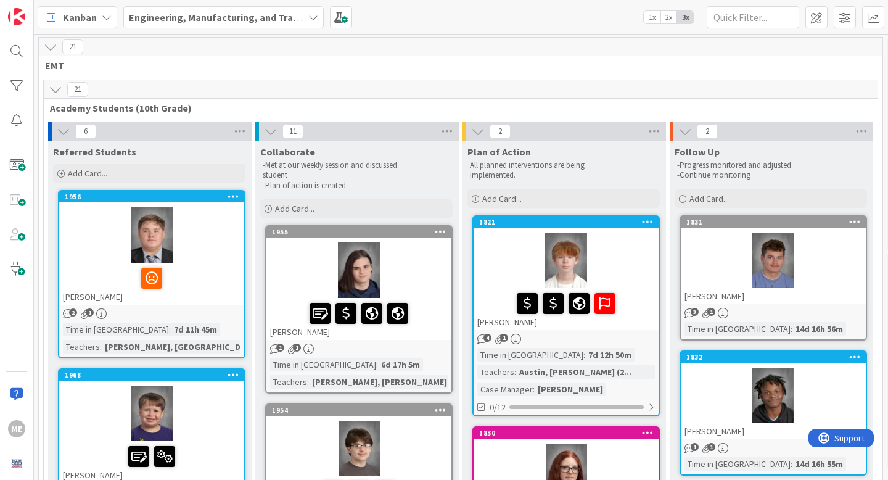
click at [671, 16] on span "2x" at bounding box center [669, 17] width 17 height 12
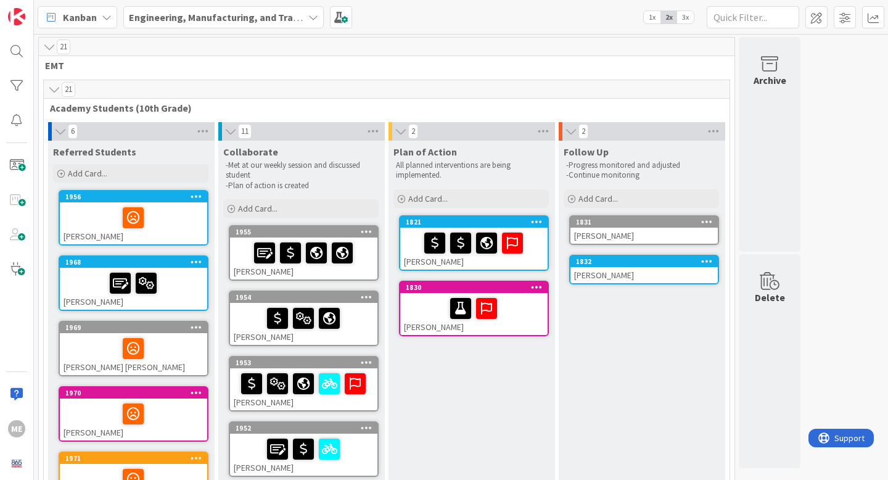
click at [684, 17] on span "3x" at bounding box center [685, 17] width 17 height 12
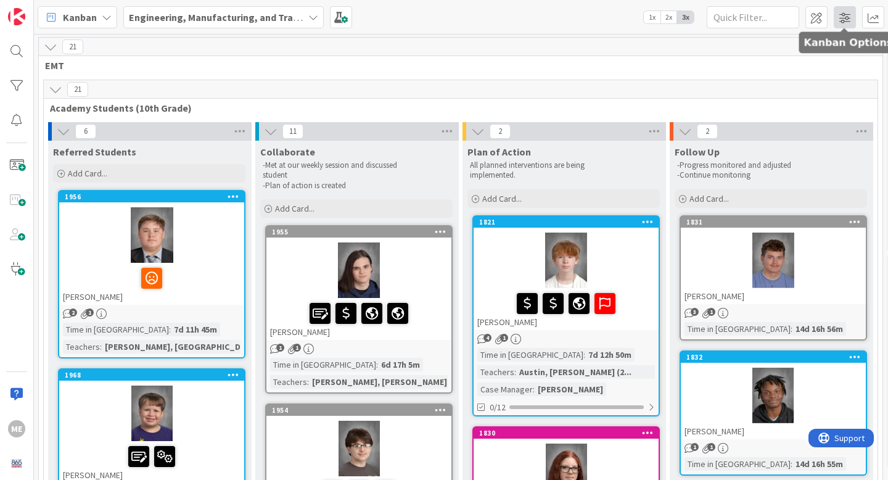
click at [841, 17] on span at bounding box center [845, 17] width 22 height 22
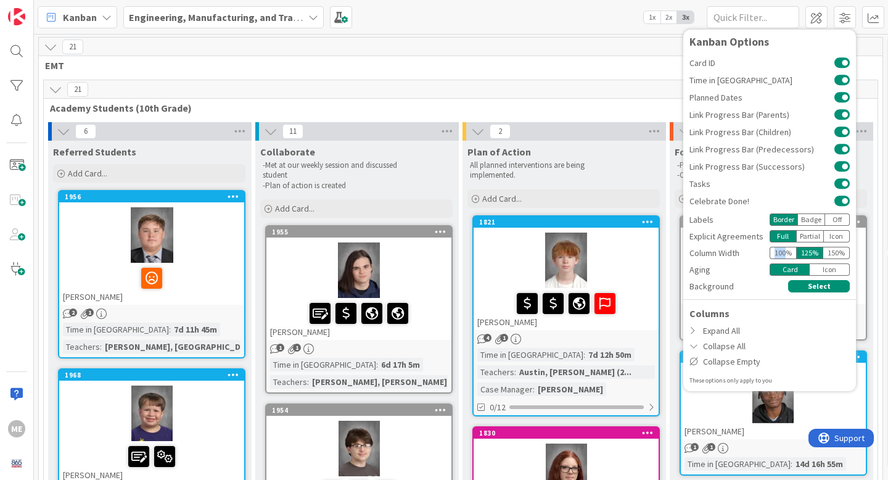
click at [785, 255] on div "100 %" at bounding box center [783, 253] width 27 height 12
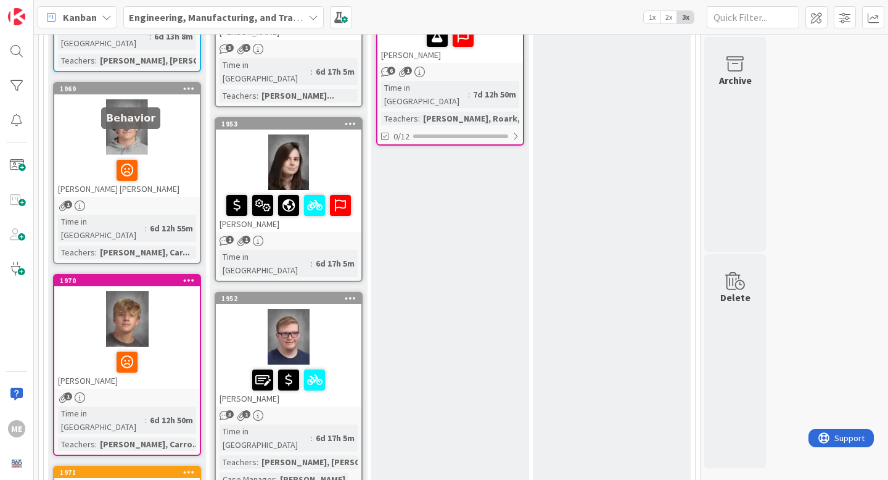
scroll to position [492, 0]
click at [131, 291] on div at bounding box center [127, 319] width 146 height 56
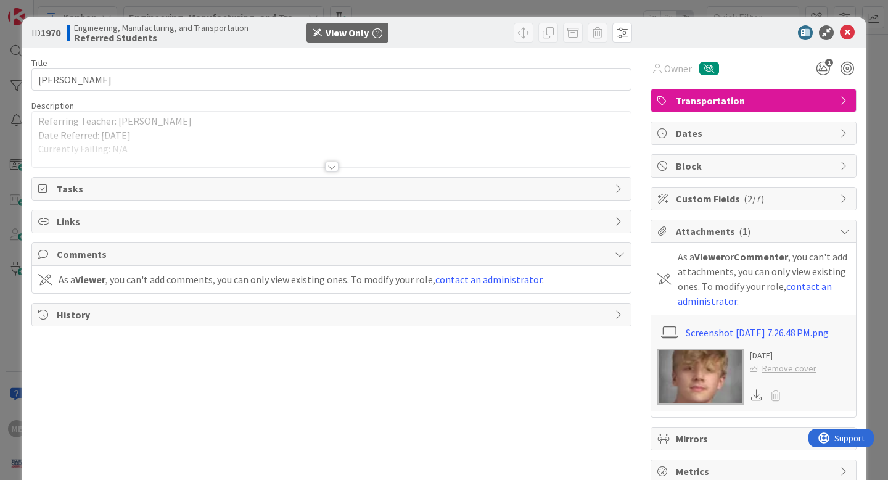
click at [709, 378] on img at bounding box center [701, 377] width 86 height 56
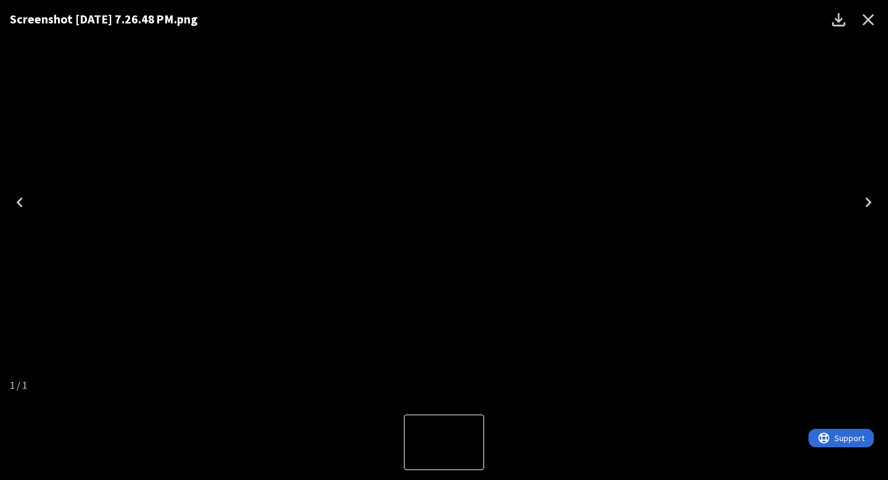
click at [872, 25] on icon "Close" at bounding box center [869, 20] width 20 height 20
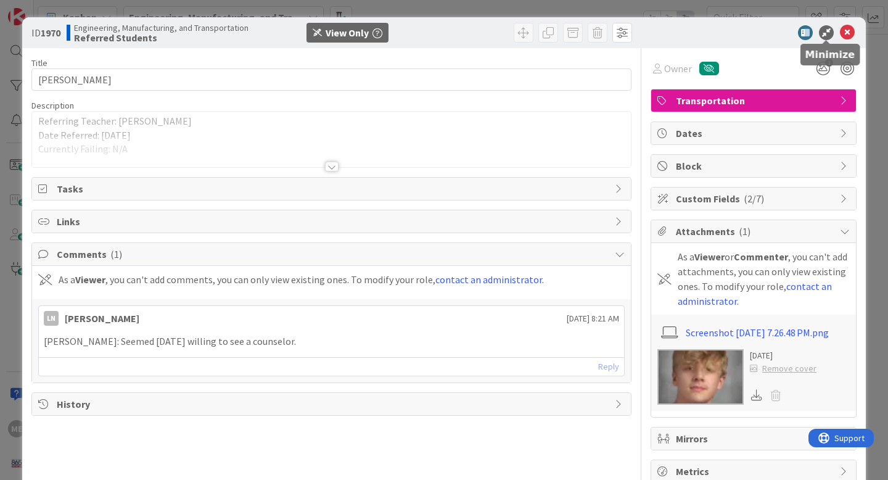
click at [829, 31] on icon at bounding box center [826, 32] width 15 height 15
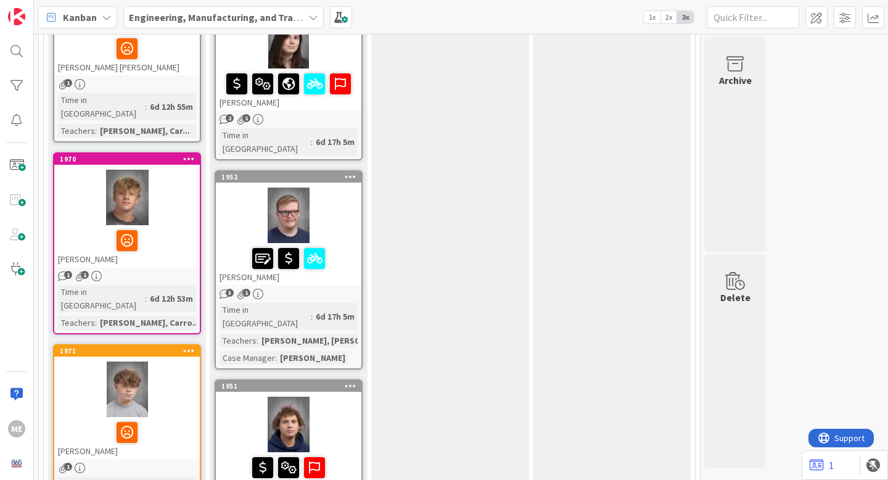
scroll to position [617, 0]
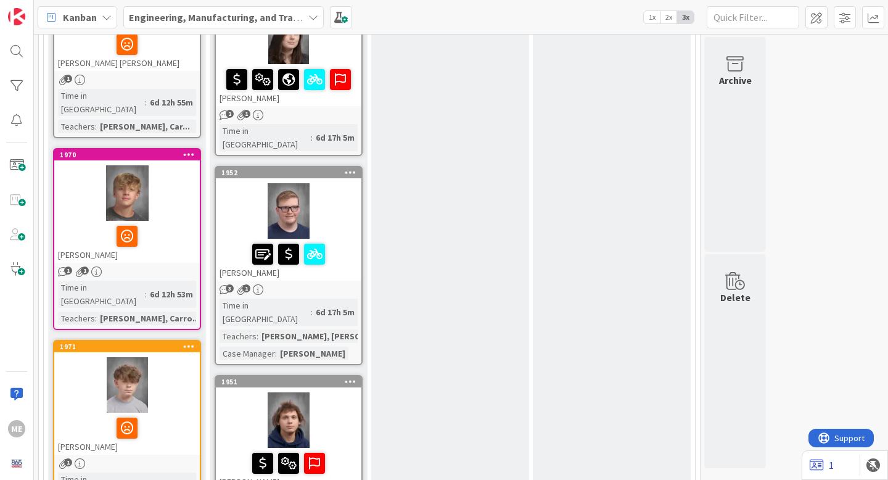
click at [822, 466] on icon at bounding box center [817, 465] width 14 height 12
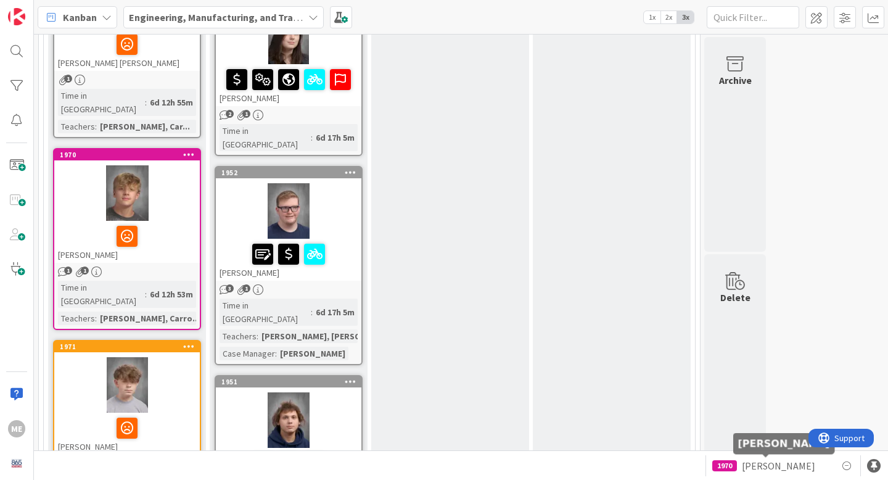
click at [780, 466] on span "[PERSON_NAME]" at bounding box center [778, 465] width 73 height 15
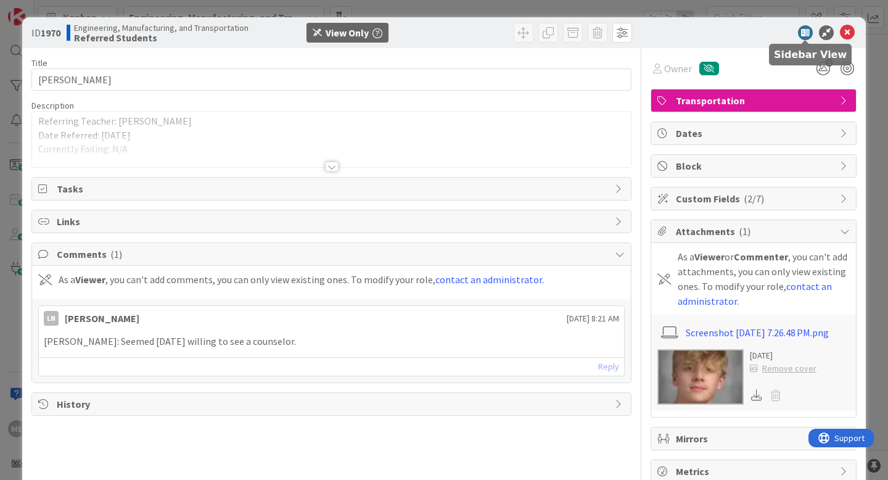
click at [805, 31] on icon at bounding box center [805, 32] width 15 height 15
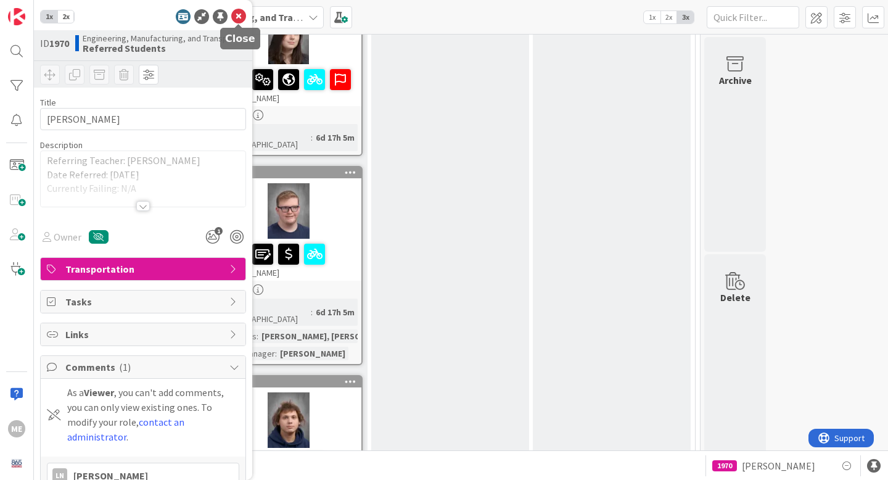
click at [241, 20] on icon at bounding box center [238, 16] width 15 height 15
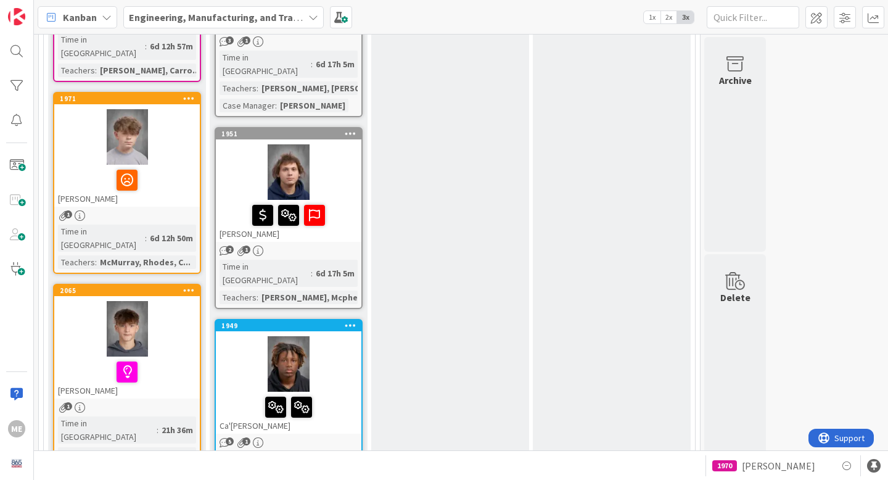
scroll to position [866, 0]
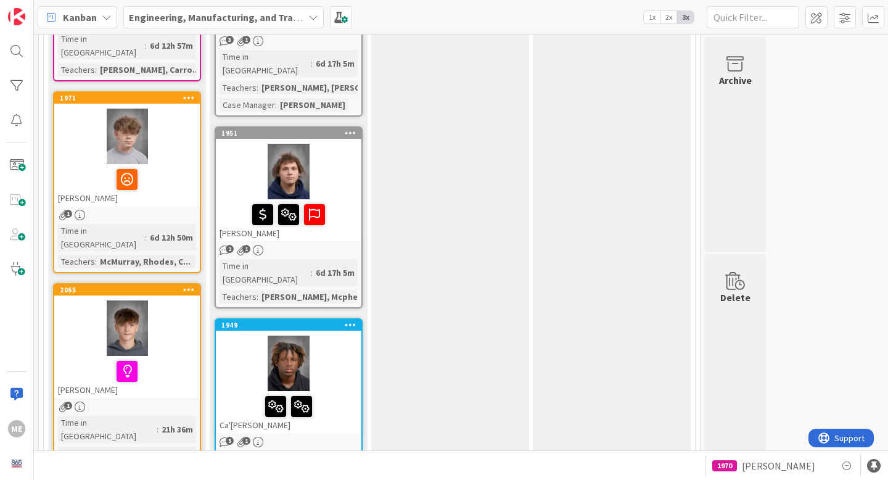
click at [130, 300] on div at bounding box center [127, 328] width 146 height 56
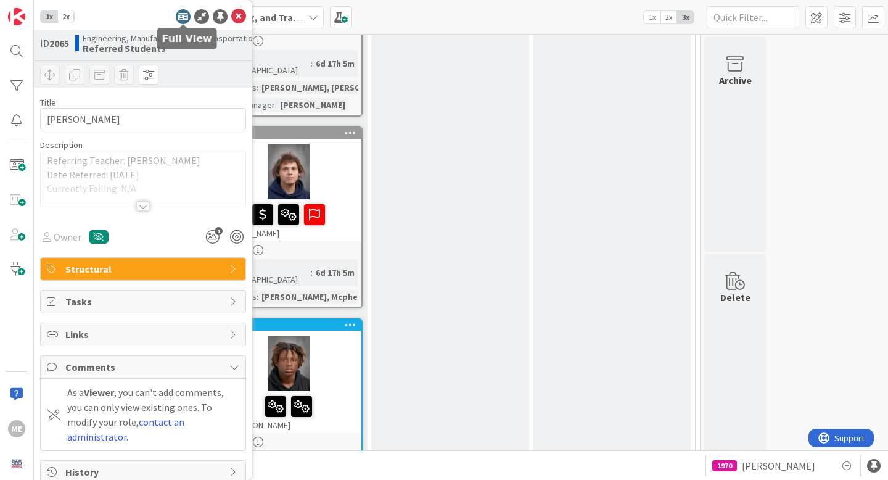
click at [183, 15] on icon at bounding box center [183, 16] width 15 height 15
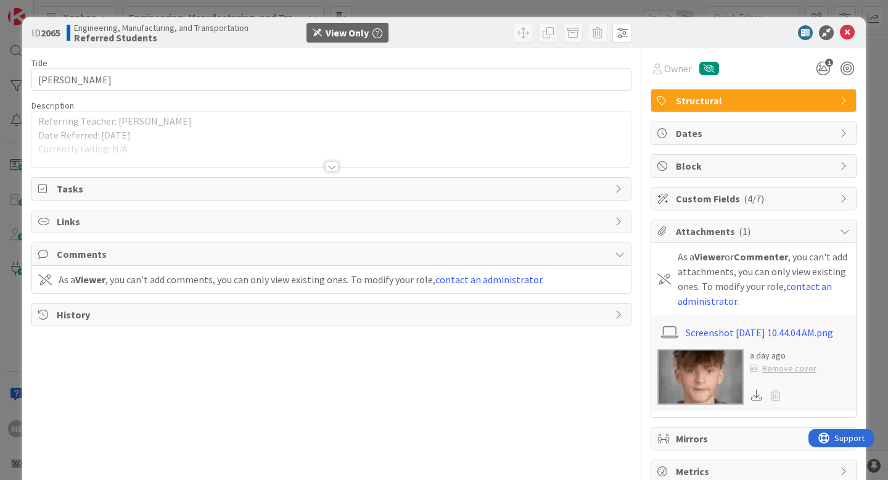
click at [669, 365] on img at bounding box center [701, 377] width 86 height 56
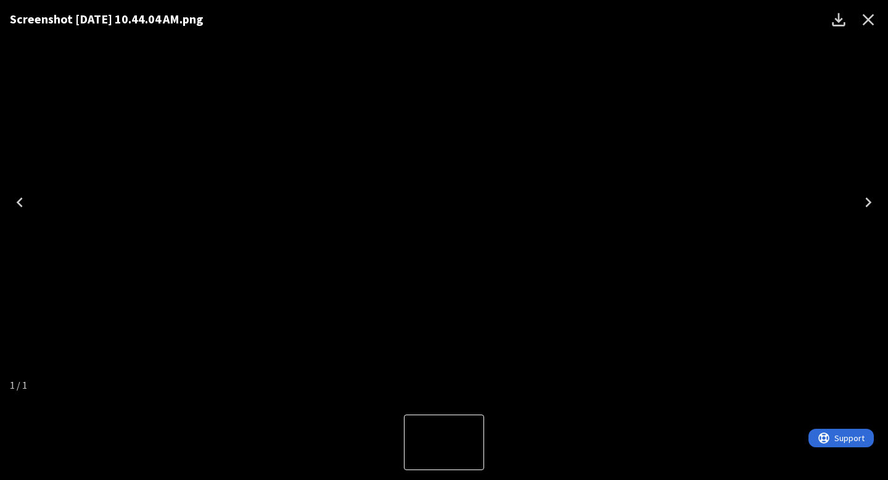
click at [872, 28] on icon "Close" at bounding box center [869, 20] width 20 height 20
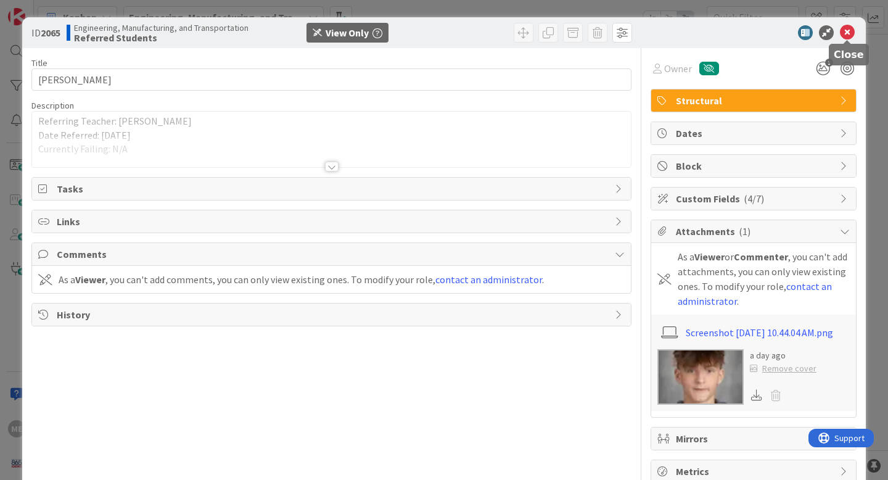
click at [849, 31] on icon at bounding box center [847, 32] width 15 height 15
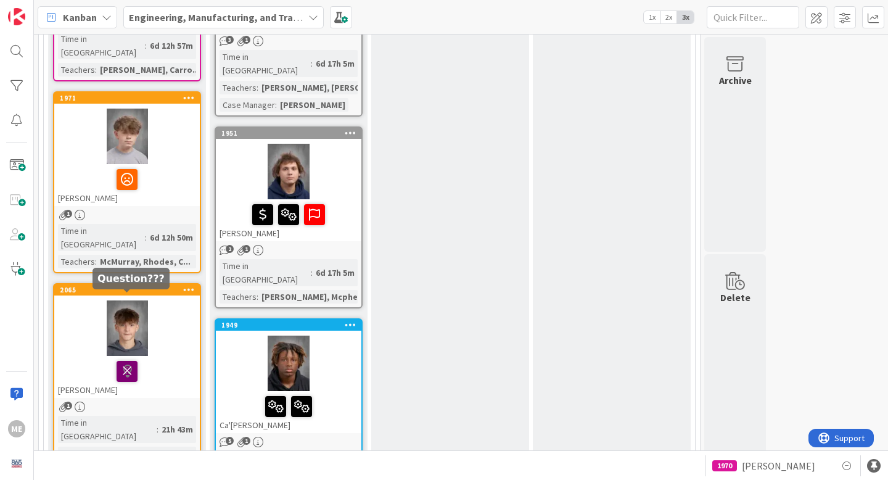
click at [132, 361] on icon at bounding box center [127, 371] width 21 height 20
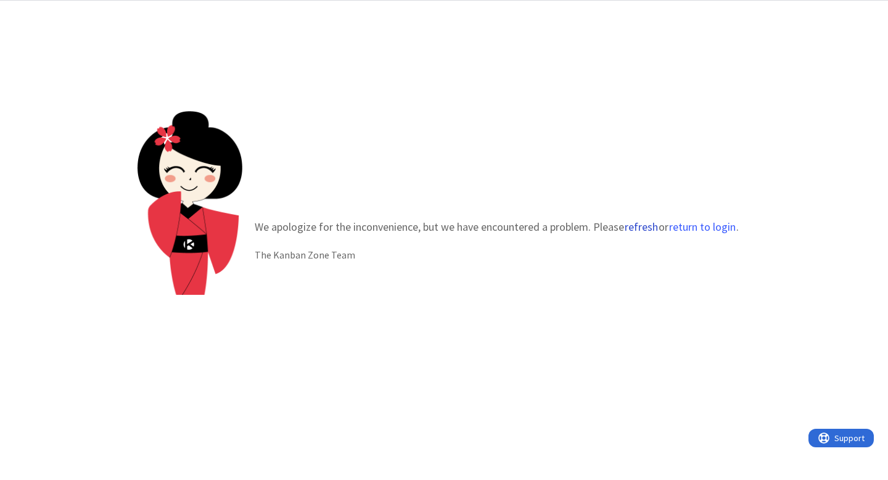
click at [642, 229] on button "refresh" at bounding box center [641, 227] width 35 height 12
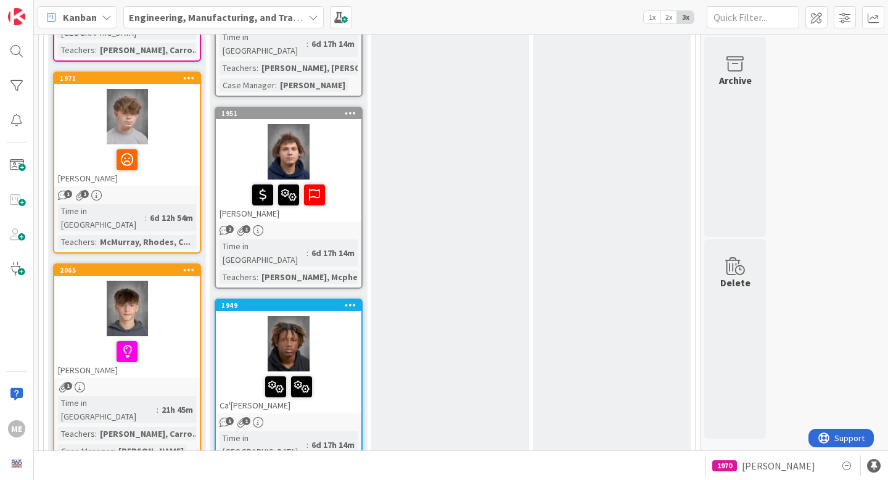
scroll to position [893, 0]
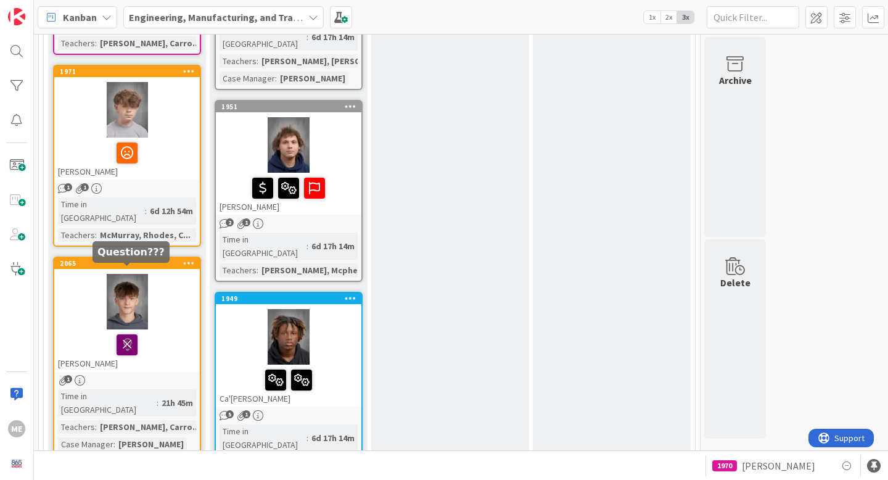
click at [132, 334] on icon at bounding box center [127, 344] width 21 height 20
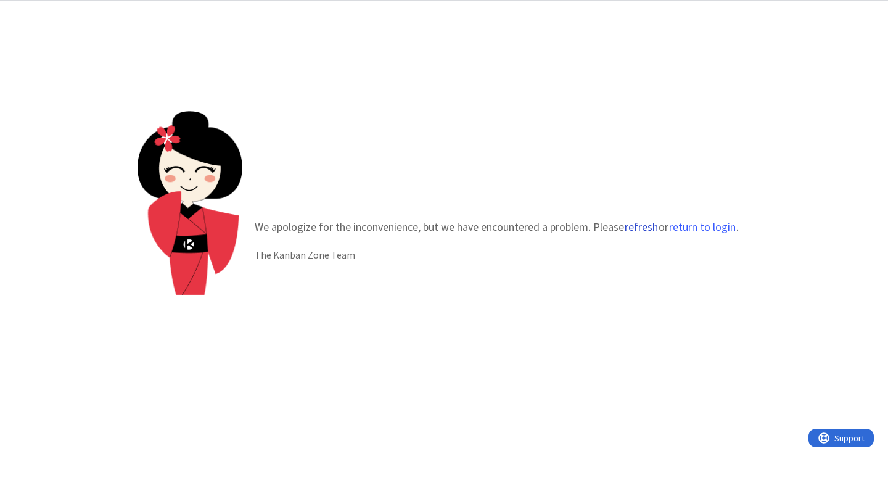
click at [641, 229] on button "refresh" at bounding box center [641, 227] width 35 height 12
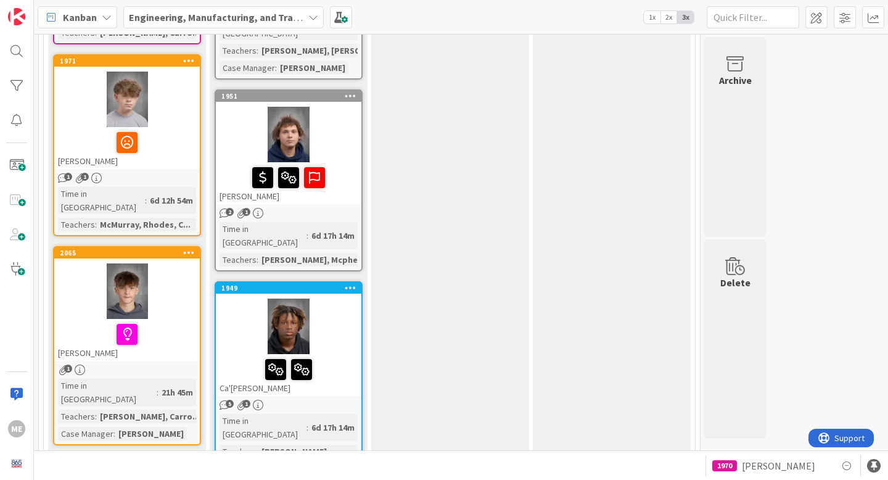
scroll to position [907, 0]
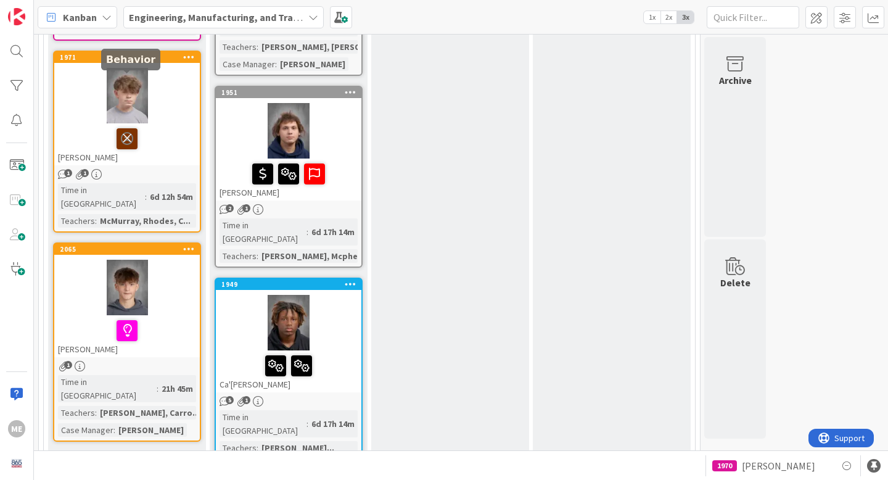
click at [127, 128] on icon at bounding box center [127, 138] width 21 height 20
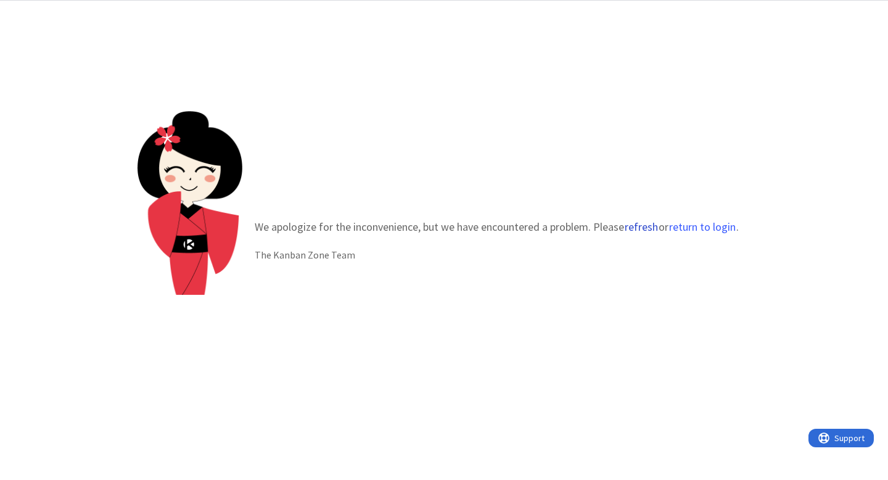
click at [640, 226] on button "refresh" at bounding box center [641, 227] width 35 height 12
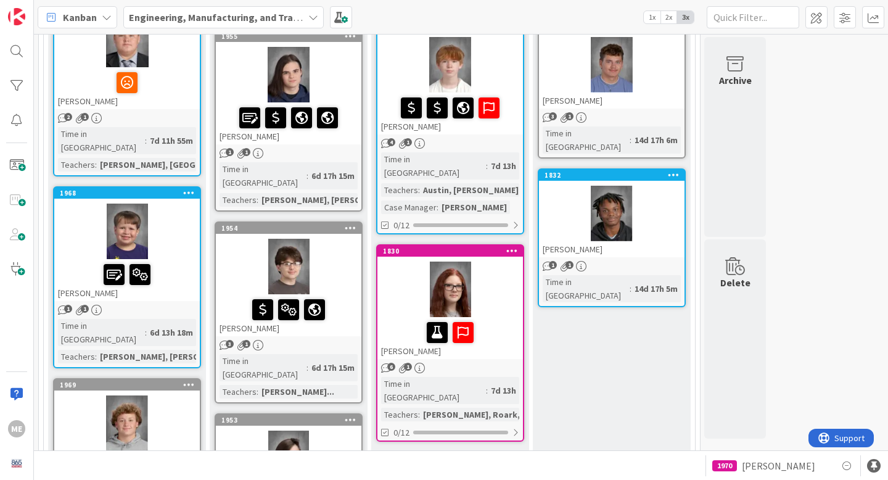
scroll to position [209, 0]
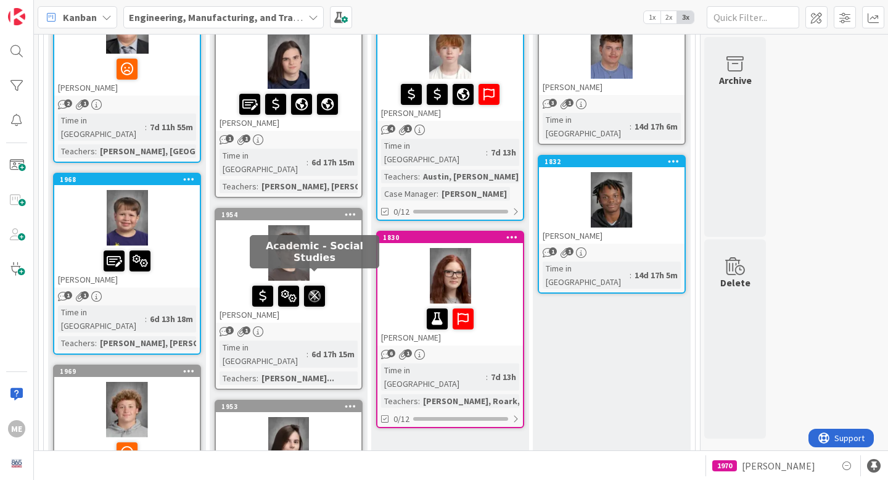
click at [317, 288] on icon at bounding box center [314, 296] width 21 height 20
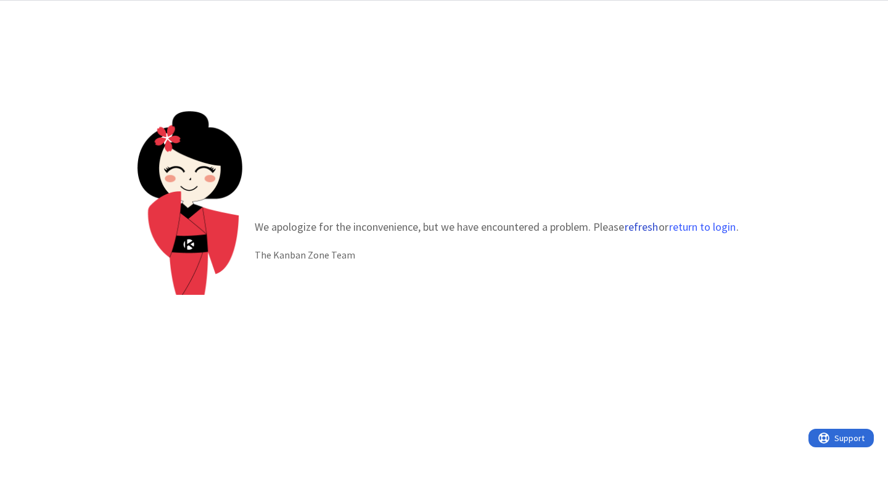
click at [645, 226] on button "refresh" at bounding box center [641, 227] width 35 height 12
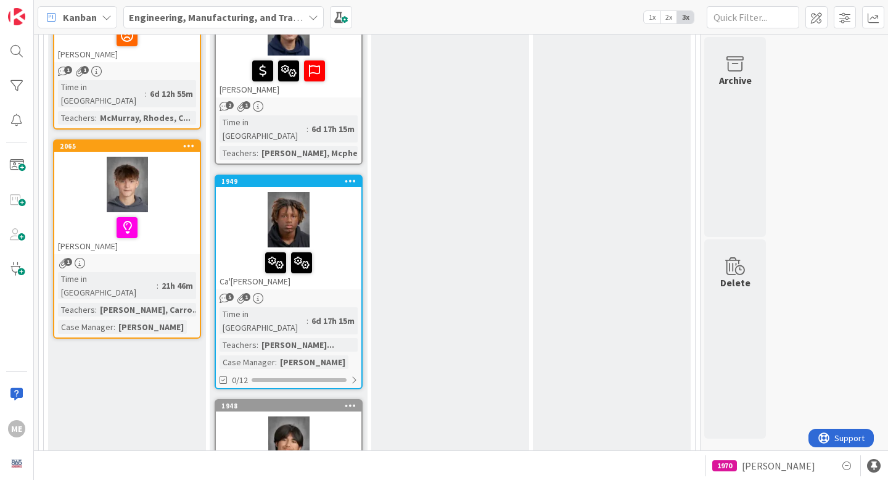
scroll to position [1011, 0]
